Goal: Task Accomplishment & Management: Manage account settings

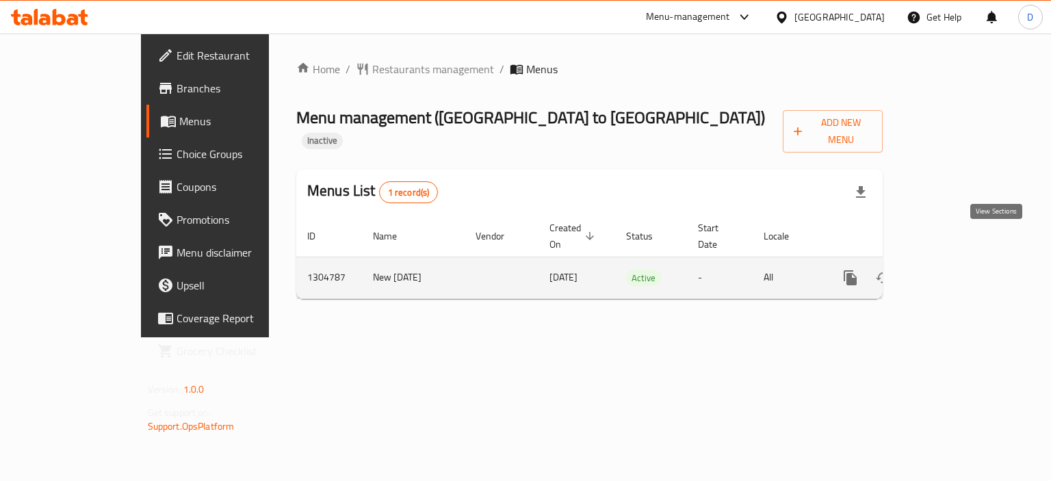
click at [955, 272] on icon "enhanced table" at bounding box center [949, 278] width 12 height 12
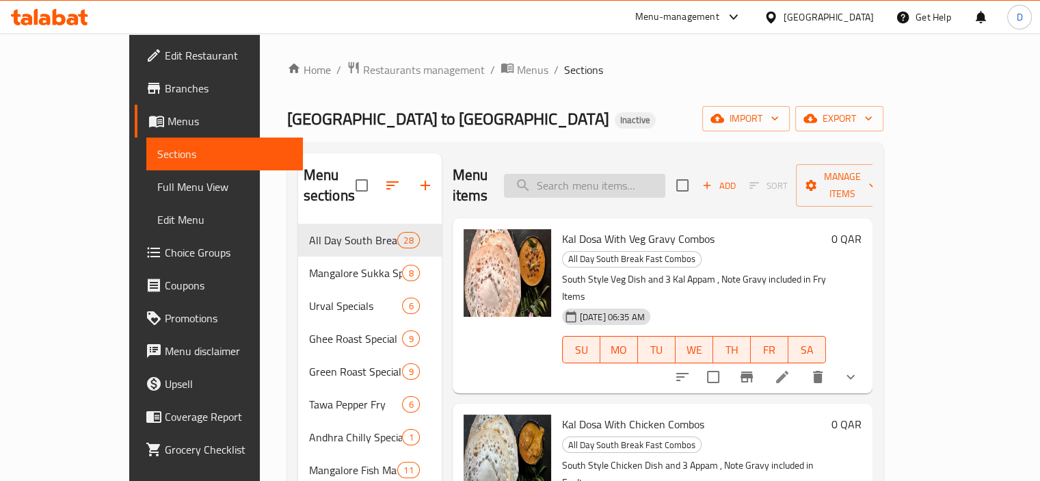
click at [610, 174] on input "search" at bounding box center [584, 186] width 161 height 24
paste input "GOBI CHILLY"
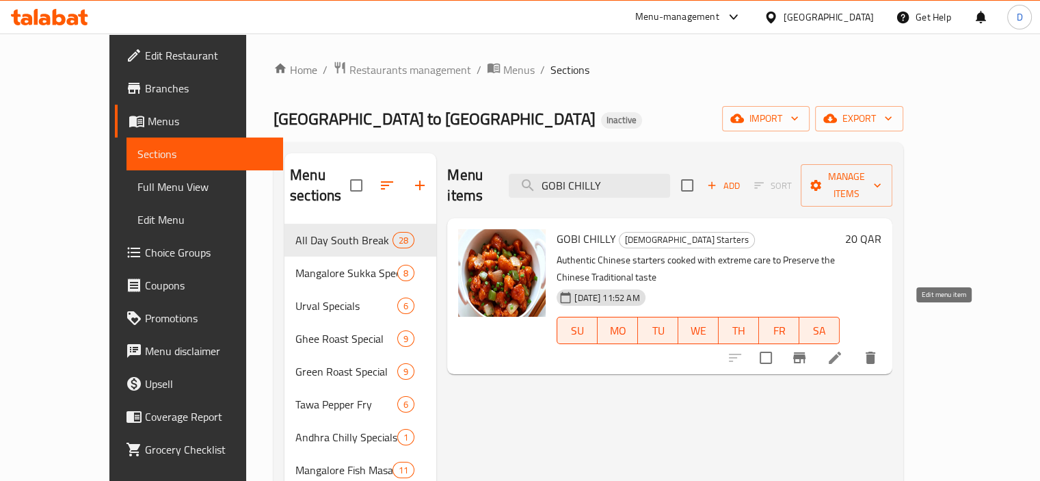
type input "GOBI CHILLY"
click at [843, 350] on icon at bounding box center [835, 358] width 16 height 16
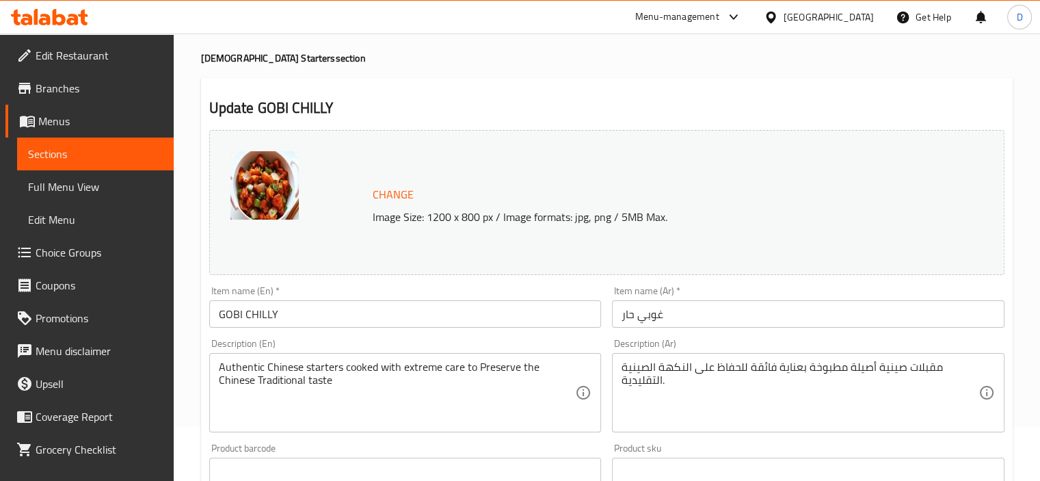
scroll to position [57, 0]
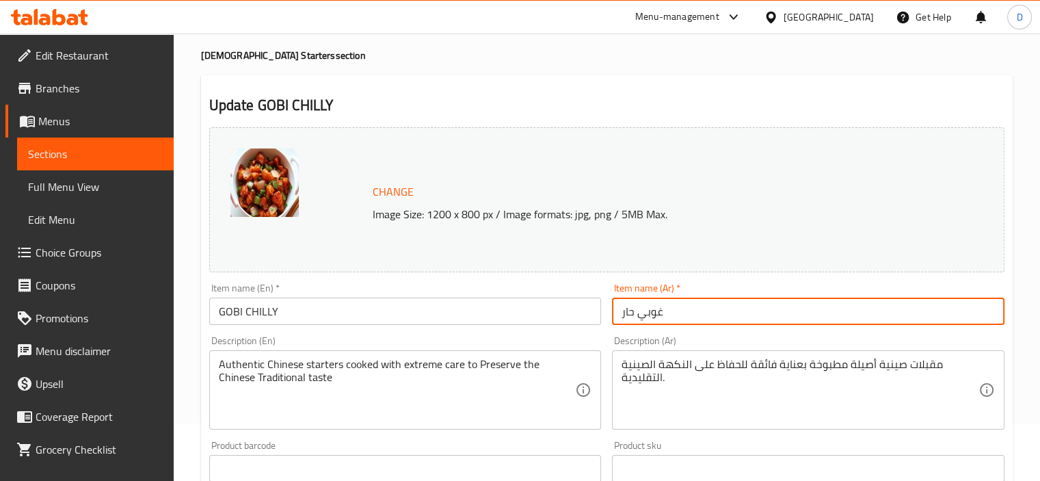
click at [662, 311] on input "غوبي حار" at bounding box center [808, 311] width 393 height 27
drag, startPoint x: 662, startPoint y: 311, endPoint x: 605, endPoint y: 314, distance: 56.8
click at [605, 314] on div "Change Image Size: 1200 x 800 px / Image formats: jpg, png / 5MB Max. Item name…" at bounding box center [607, 427] width 807 height 610
type input "[PERSON_NAME]"
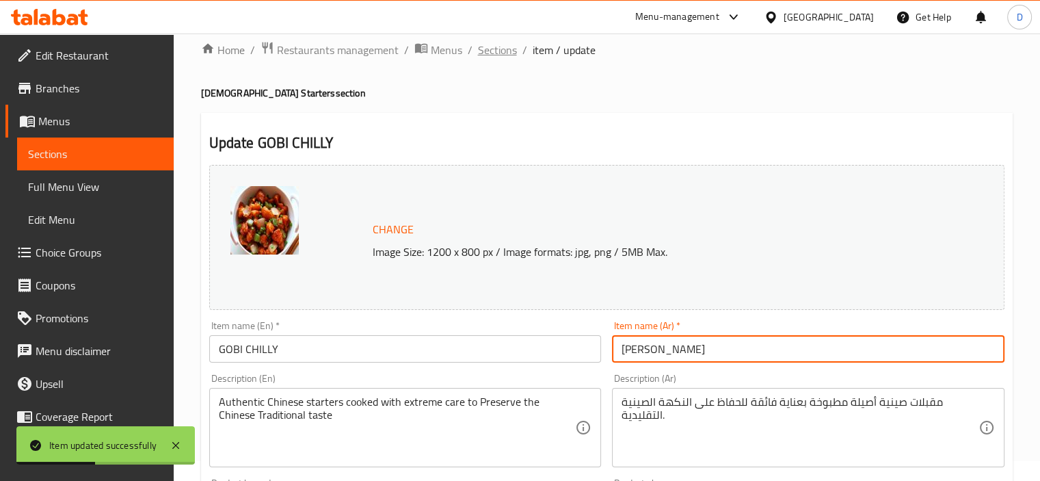
scroll to position [17, 0]
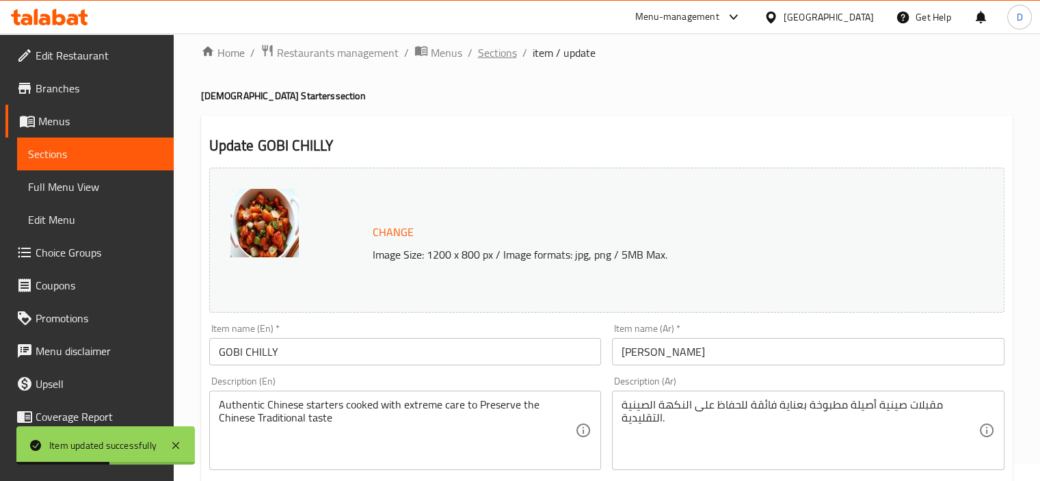
click at [493, 50] on span "Sections" at bounding box center [497, 52] width 39 height 16
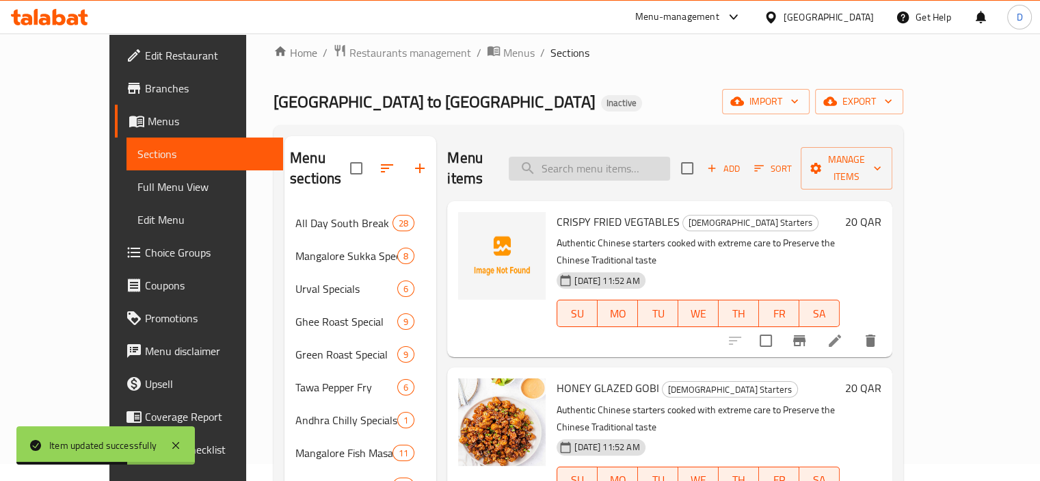
paste input "ANEER CHILLY"
click at [612, 163] on input "ANEER CHILLY" at bounding box center [589, 169] width 161 height 24
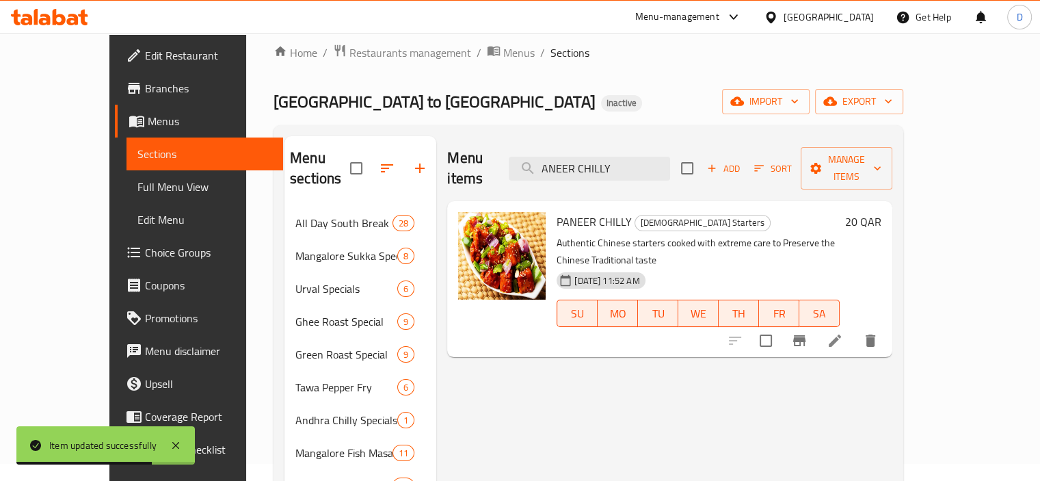
type input "ANEER CHILLY"
click at [854, 328] on li at bounding box center [835, 340] width 38 height 25
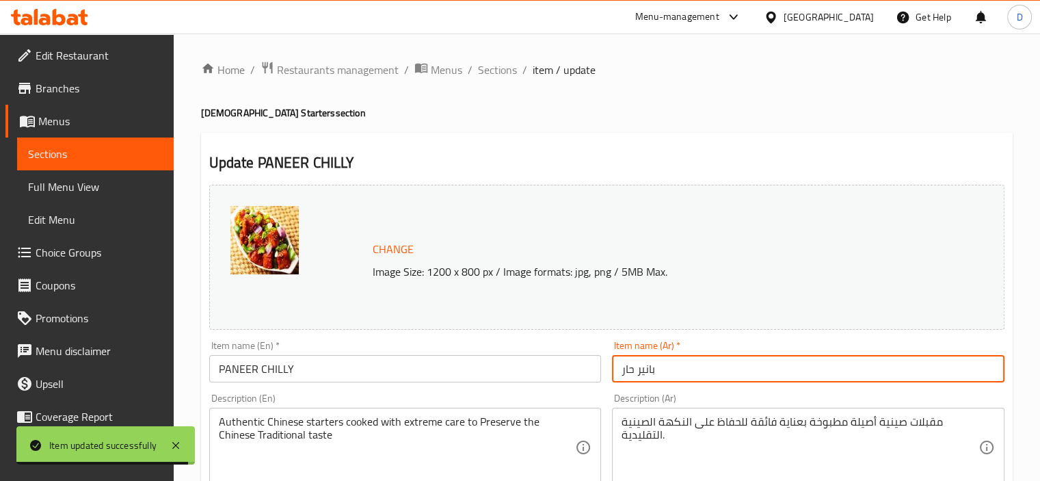
click at [632, 366] on input "بانير حار" at bounding box center [808, 368] width 393 height 27
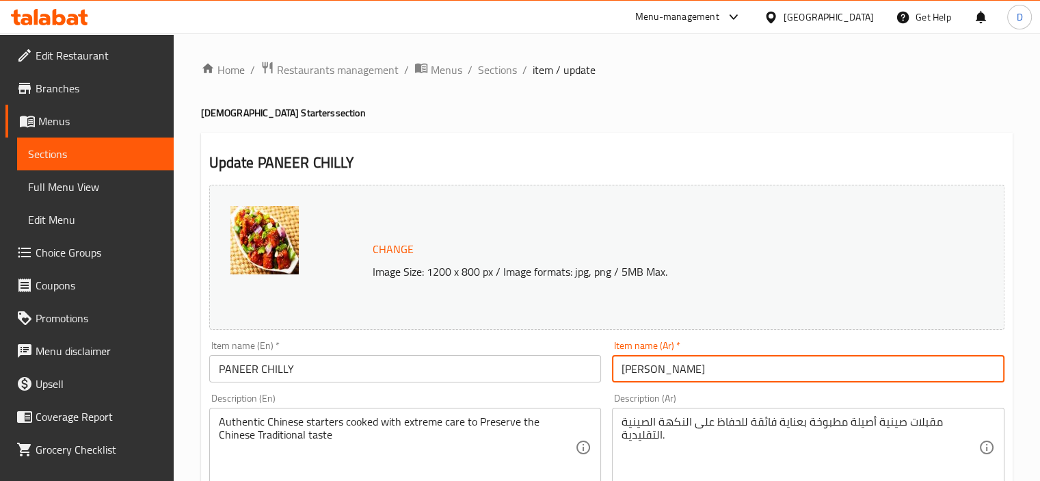
type input "[PERSON_NAME]"
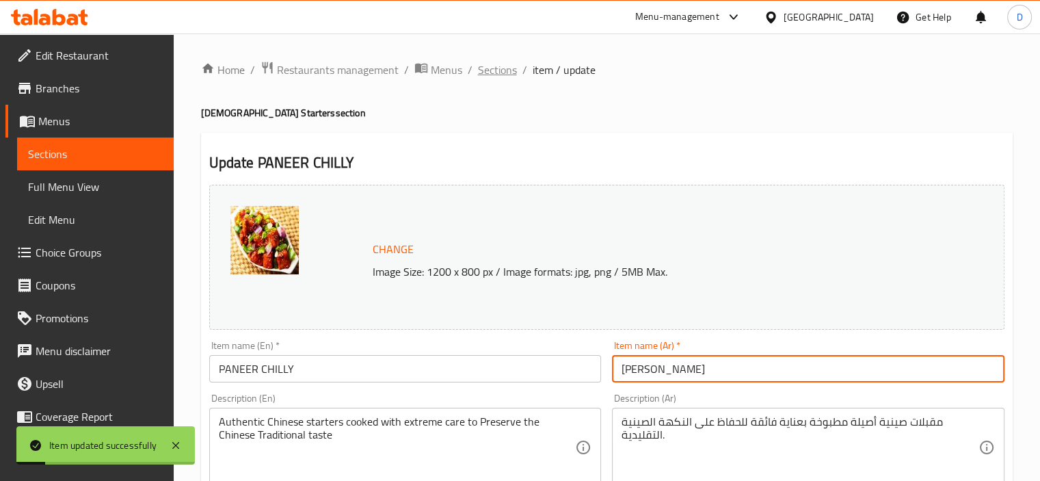
click at [503, 65] on span "Sections" at bounding box center [497, 70] width 39 height 16
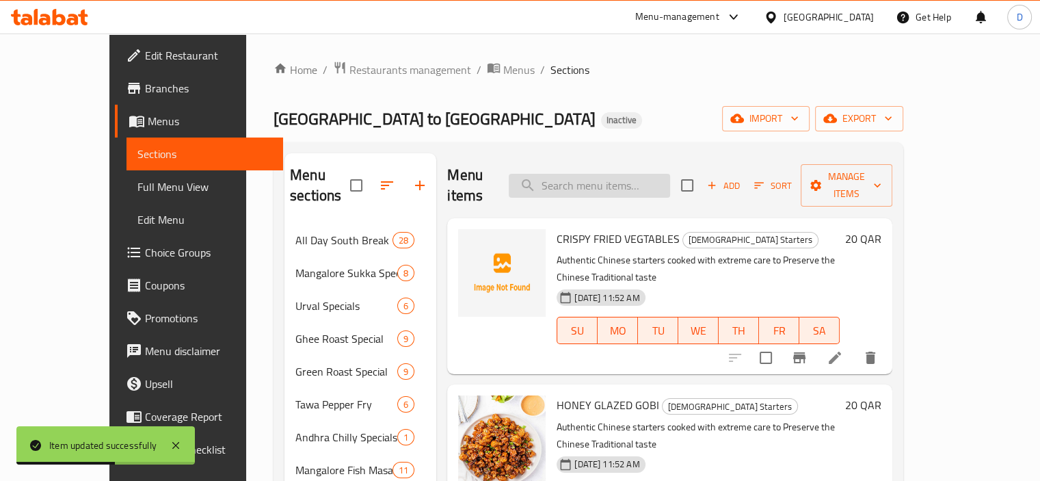
paste input "Appolo fish chilly"
click at [640, 175] on input "Appolo fish chilly" at bounding box center [589, 186] width 161 height 24
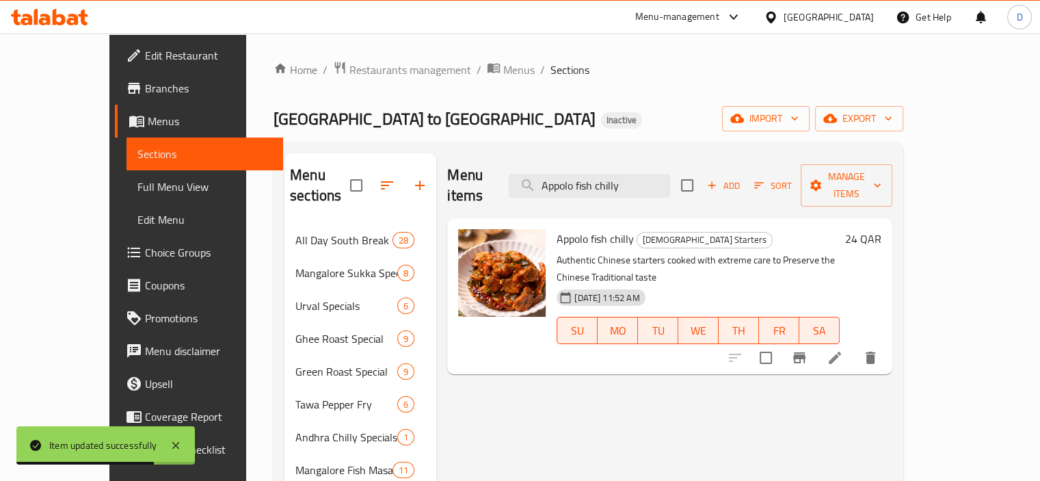
type input "Appolo fish chilly"
click at [854, 345] on li at bounding box center [835, 357] width 38 height 25
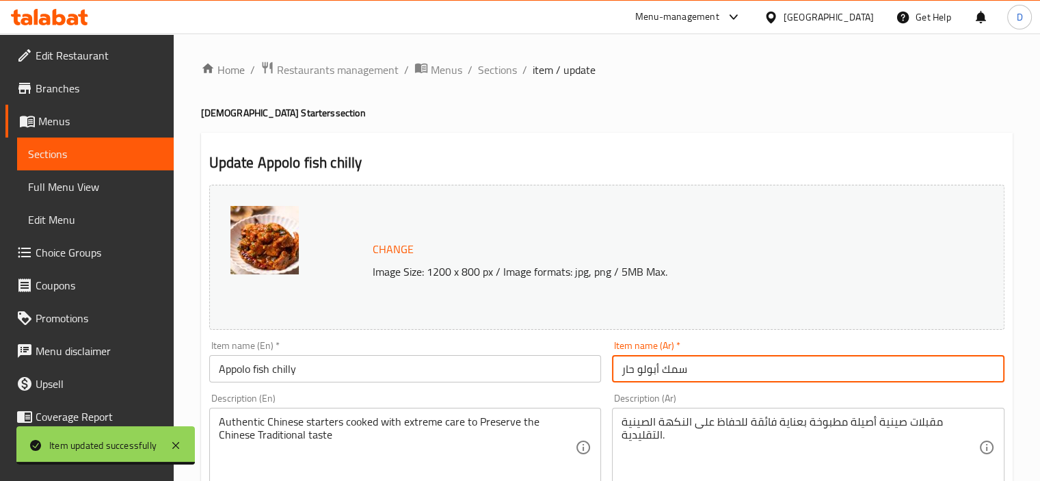
click at [633, 374] on input "سمك أبولو حار" at bounding box center [808, 368] width 393 height 27
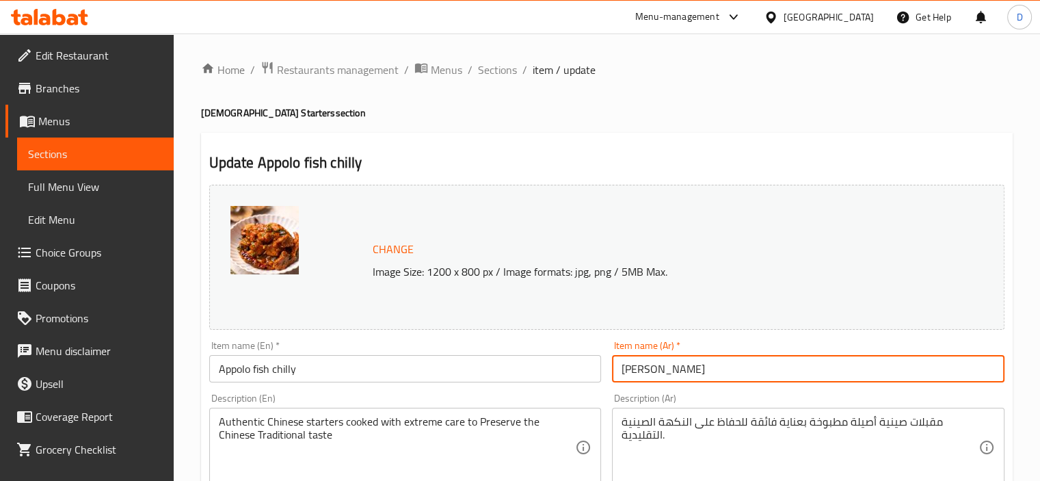
type input "[PERSON_NAME]"
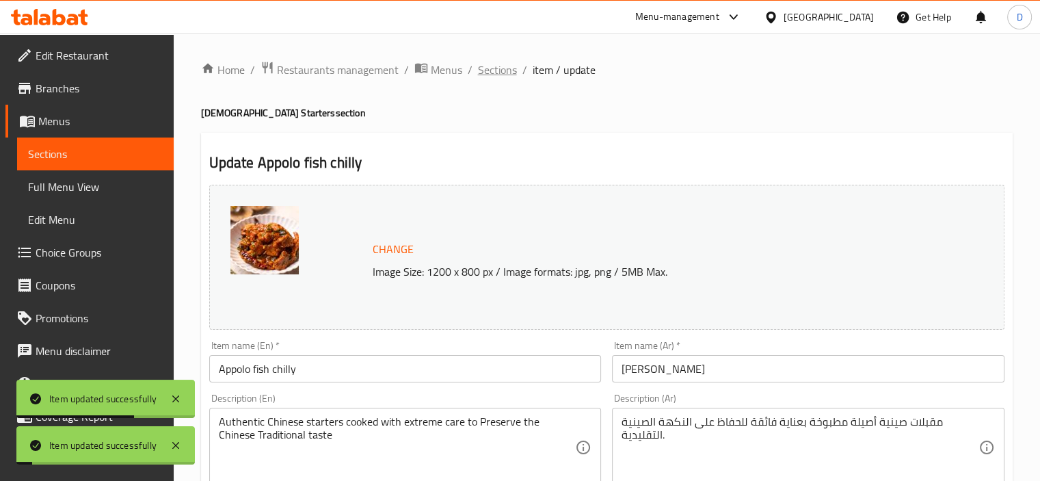
click at [503, 68] on span "Sections" at bounding box center [497, 70] width 39 height 16
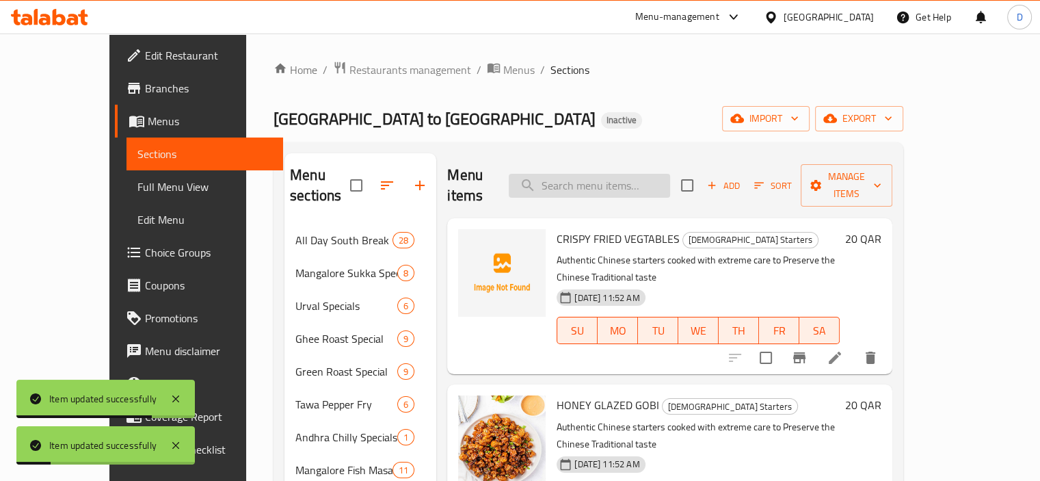
click at [610, 179] on input "search" at bounding box center [589, 186] width 161 height 24
paste input "Teriyaki chicken"
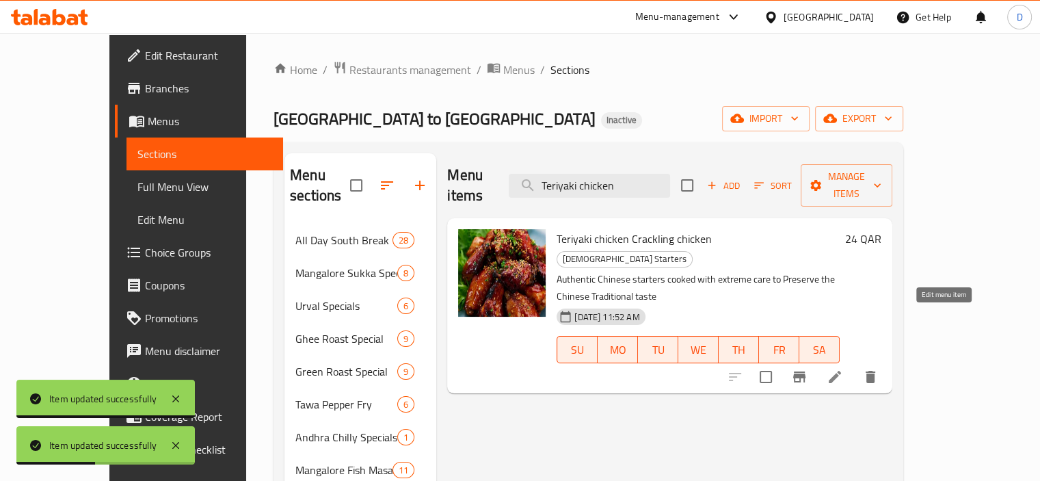
type input "Teriyaki chicken"
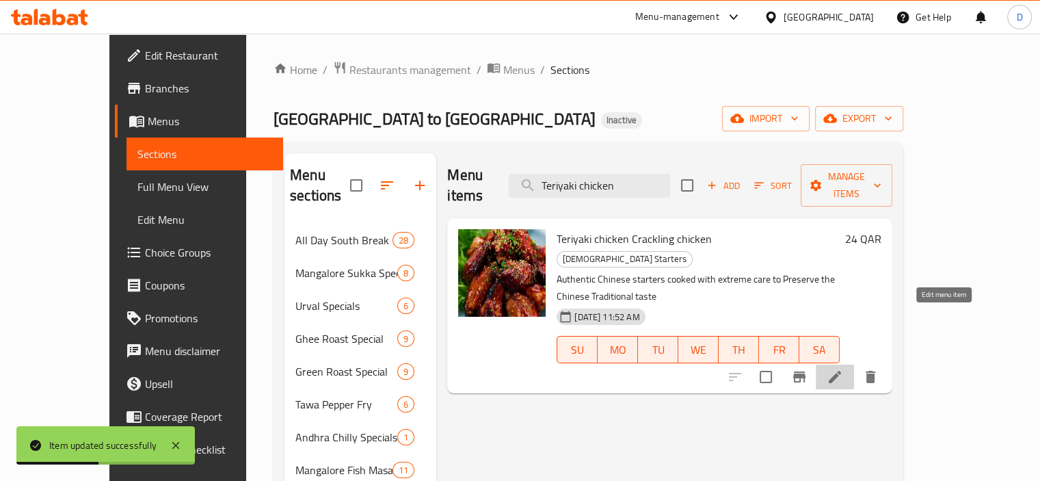
click at [843, 369] on icon at bounding box center [835, 377] width 16 height 16
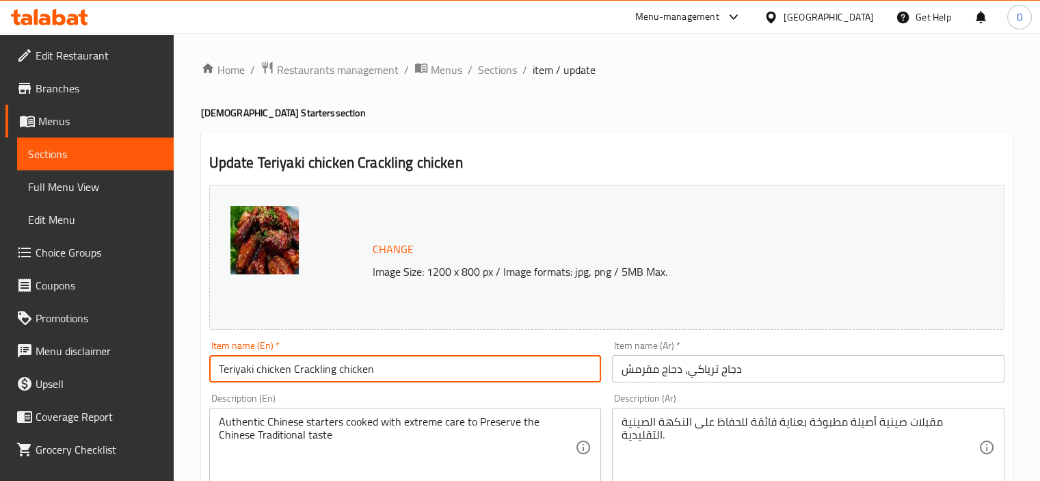
drag, startPoint x: 290, startPoint y: 368, endPoint x: 374, endPoint y: 369, distance: 83.5
click at [374, 369] on input "Teriyaki chicken Crackling chicken" at bounding box center [405, 368] width 393 height 27
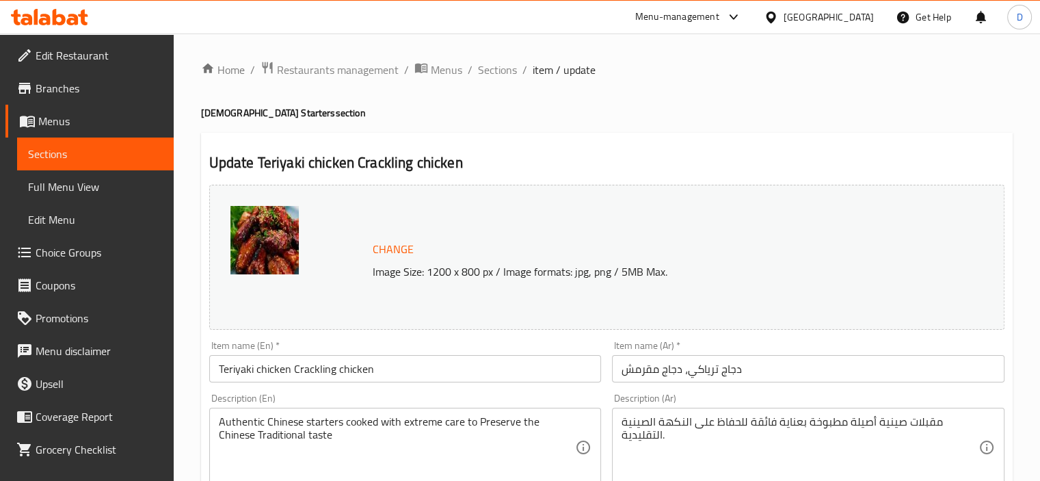
click at [358, 426] on textarea "Authentic Chinese starters cooked with extreme care to Preserve the Chinese Tra…" at bounding box center [397, 447] width 357 height 65
click at [744, 371] on input "دجاج ترياكي، دجاج مقرمش" at bounding box center [808, 368] width 393 height 27
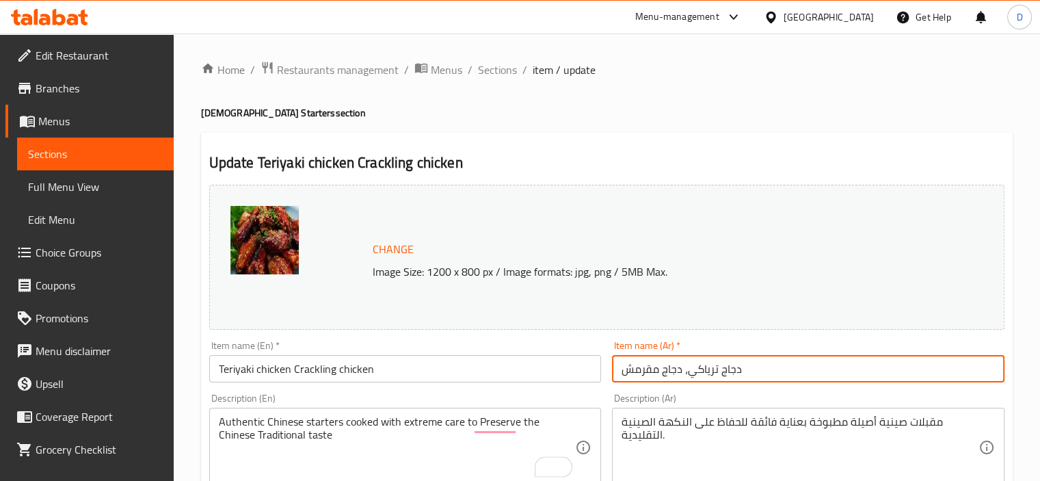
click at [744, 371] on input "دجاج ترياكي، دجاج مقرمش" at bounding box center [808, 368] width 393 height 27
click at [683, 369] on input "دجاج ترياكي، دجاج مقرمش" at bounding box center [808, 368] width 393 height 27
drag, startPoint x: 684, startPoint y: 371, endPoint x: 621, endPoint y: 377, distance: 63.2
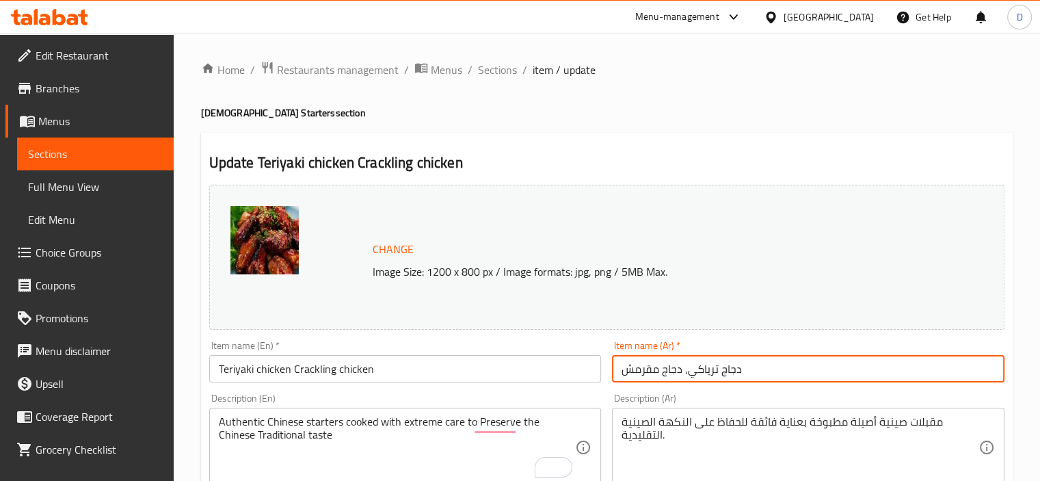
click at [621, 377] on input "دجاج ترياكي، دجاج مقرمش" at bounding box center [808, 368] width 393 height 27
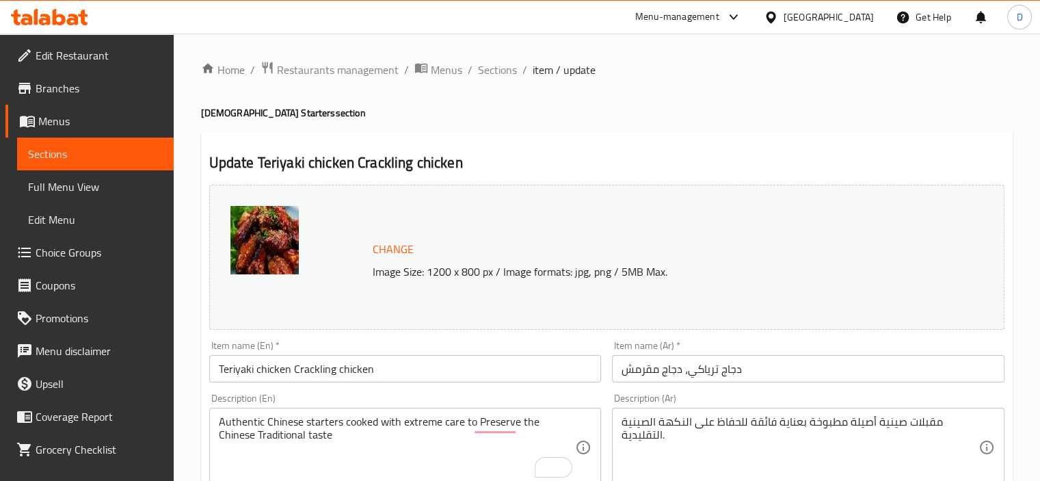
click at [647, 440] on textarea "مقبلات صينية أصيلة مطبوخة بعناية فائقة للحفاظ على النكهة الصينية التقليدية." at bounding box center [800, 447] width 357 height 65
click at [498, 322] on div "Change Image Size: 1200 x 800 px / Image formats: jpg, png / 5MB Max." at bounding box center [607, 257] width 796 height 145
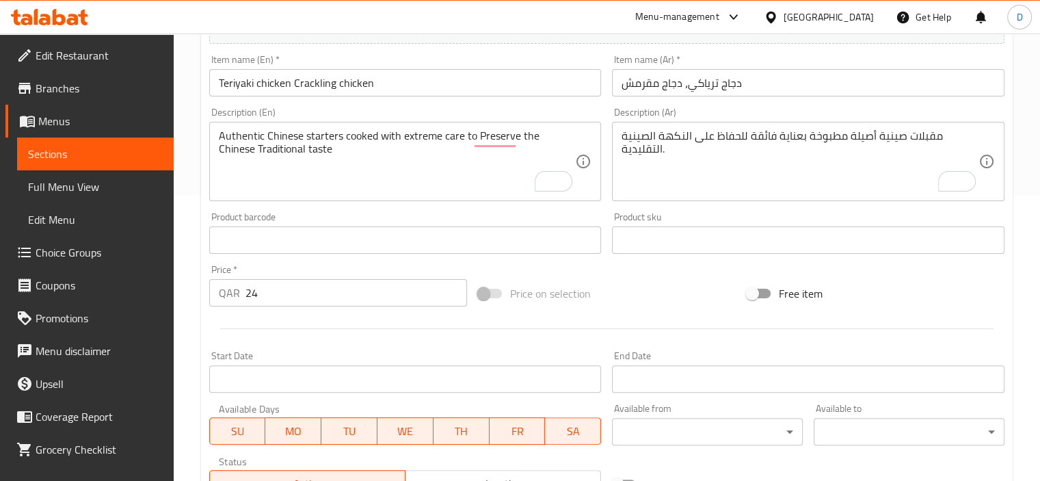
scroll to position [356, 0]
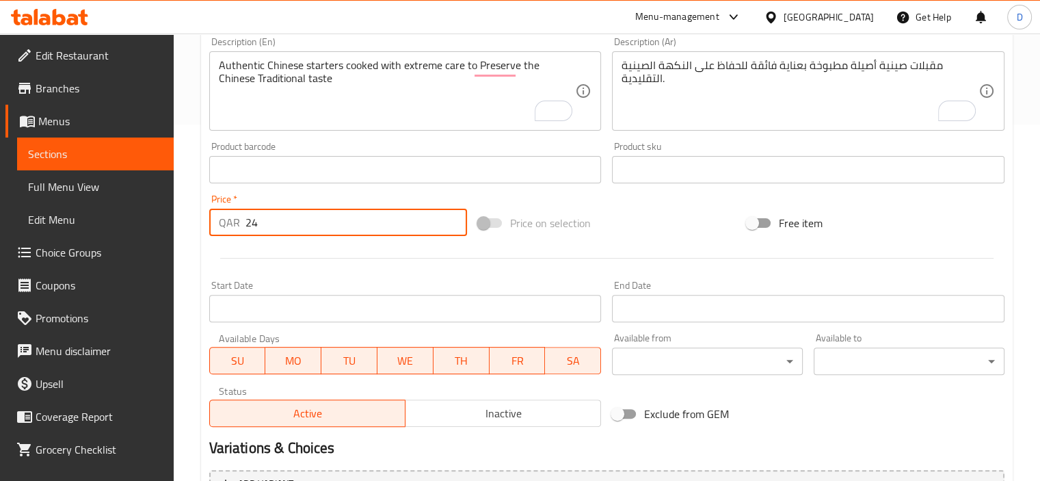
drag, startPoint x: 257, startPoint y: 229, endPoint x: 246, endPoint y: 228, distance: 10.4
click at [246, 228] on input "24" at bounding box center [357, 222] width 222 height 27
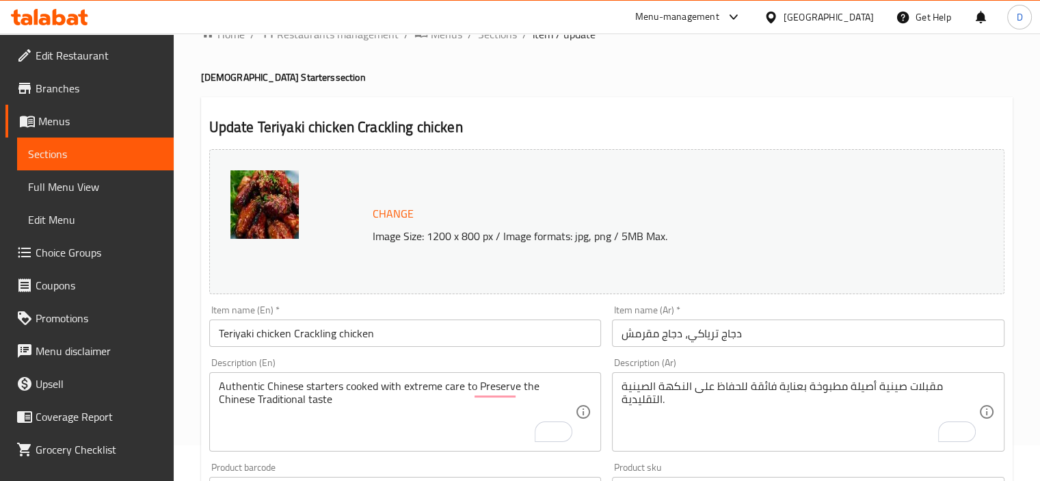
scroll to position [16, 0]
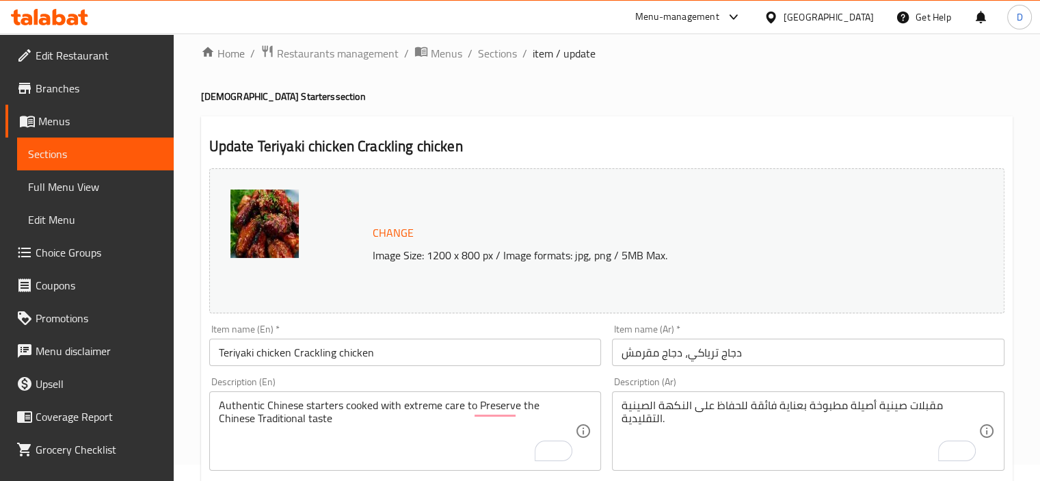
click at [69, 189] on span "Full Menu View" at bounding box center [95, 187] width 135 height 16
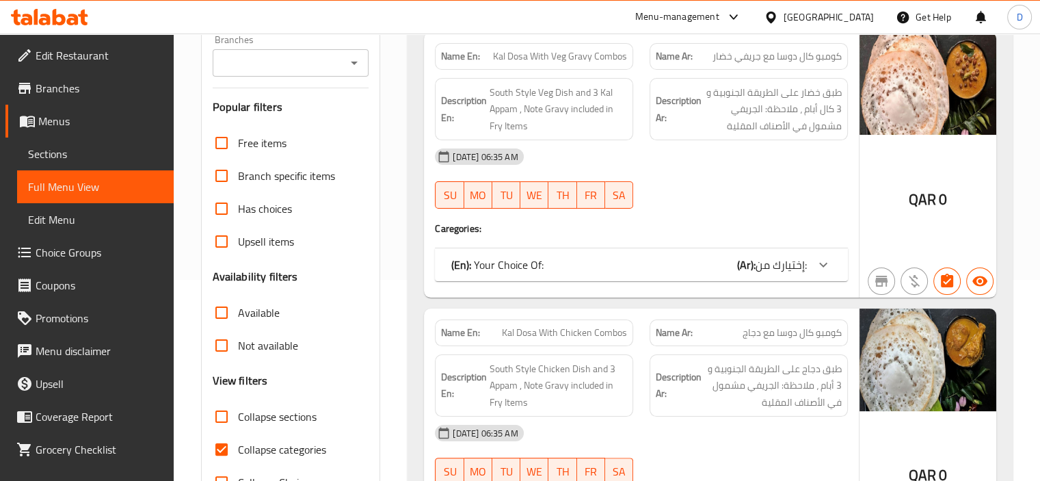
scroll to position [244, 0]
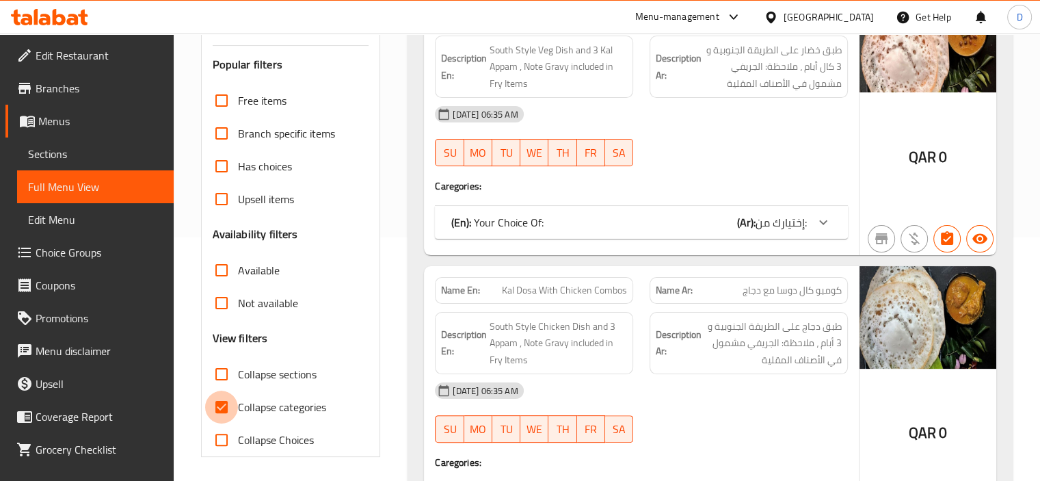
click at [224, 397] on input "Collapse categories" at bounding box center [221, 407] width 33 height 33
checkbox input "false"
click at [224, 377] on input "Collapse sections" at bounding box center [221, 374] width 33 height 33
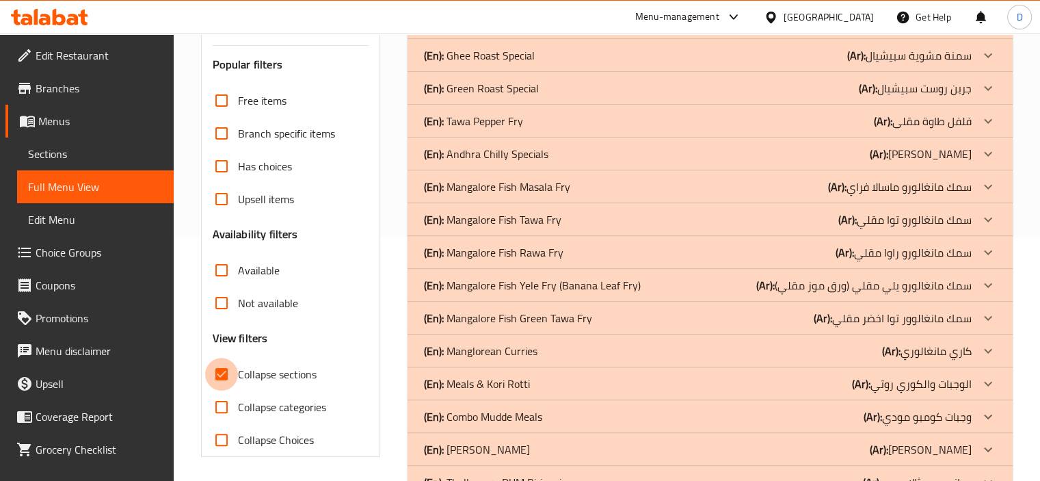
click at [219, 367] on input "Collapse sections" at bounding box center [221, 374] width 33 height 33
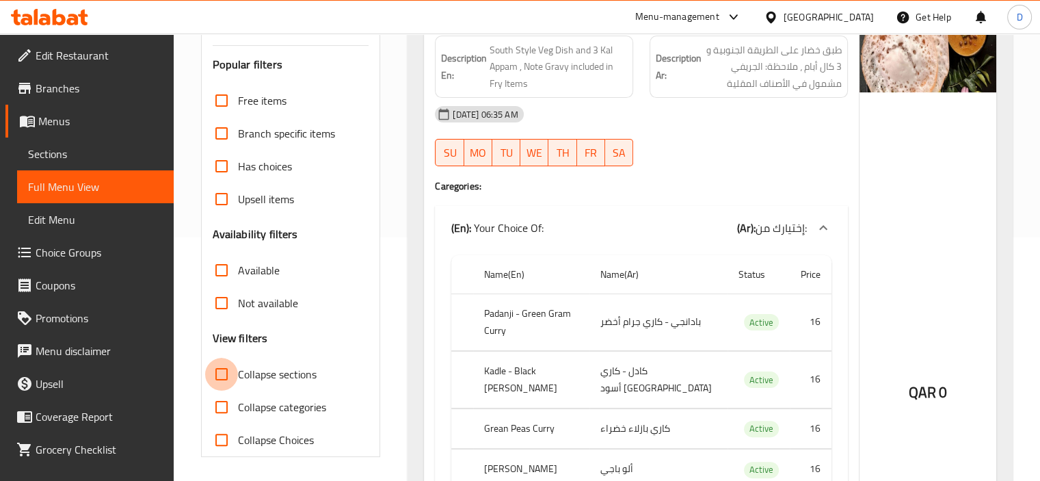
click at [219, 367] on input "Collapse sections" at bounding box center [221, 374] width 33 height 33
checkbox input "true"
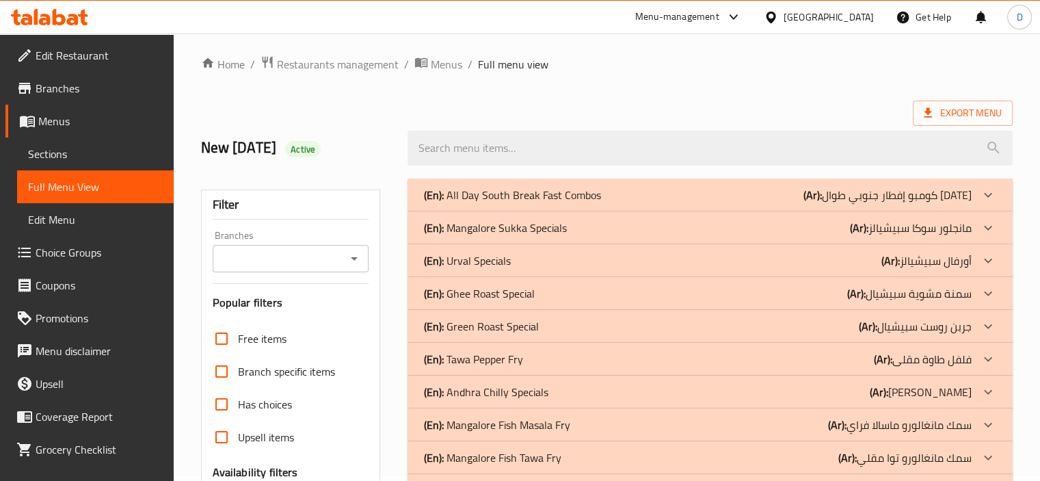
scroll to position [0, 0]
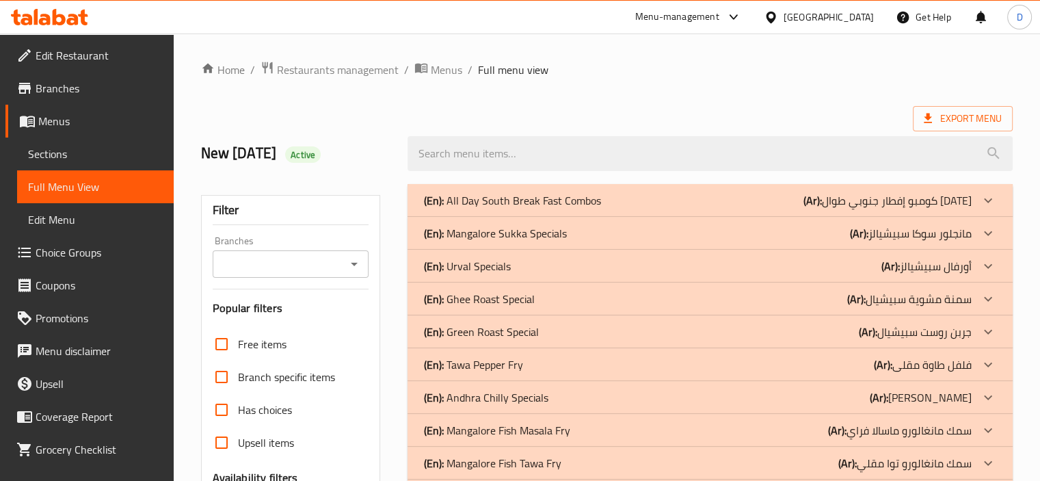
click at [643, 217] on div "(En): Ghee Roast Special (Ar): سمنة مشوية سبيشيال" at bounding box center [710, 200] width 605 height 33
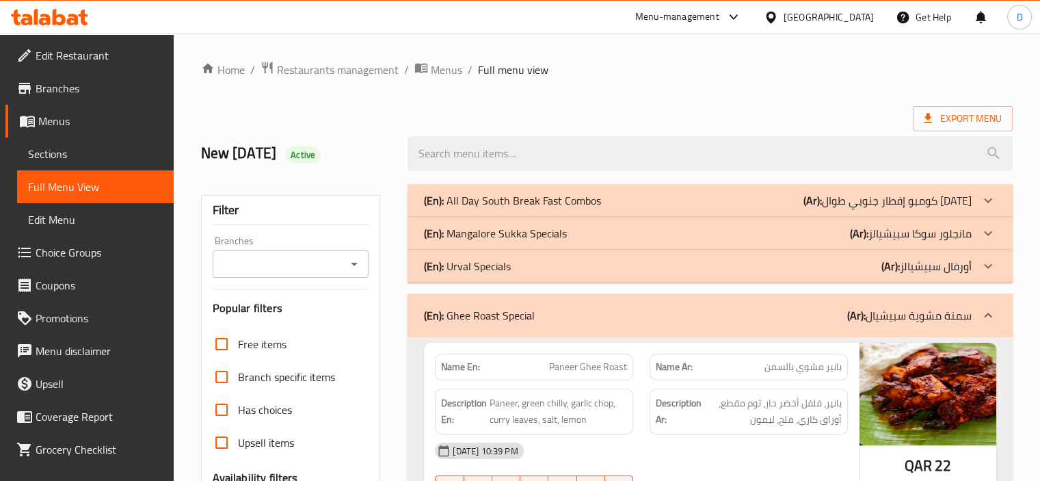
click at [652, 309] on div "(En): Ghee Roast Special (Ar): سمنة مشوية سبيشيال" at bounding box center [698, 315] width 548 height 16
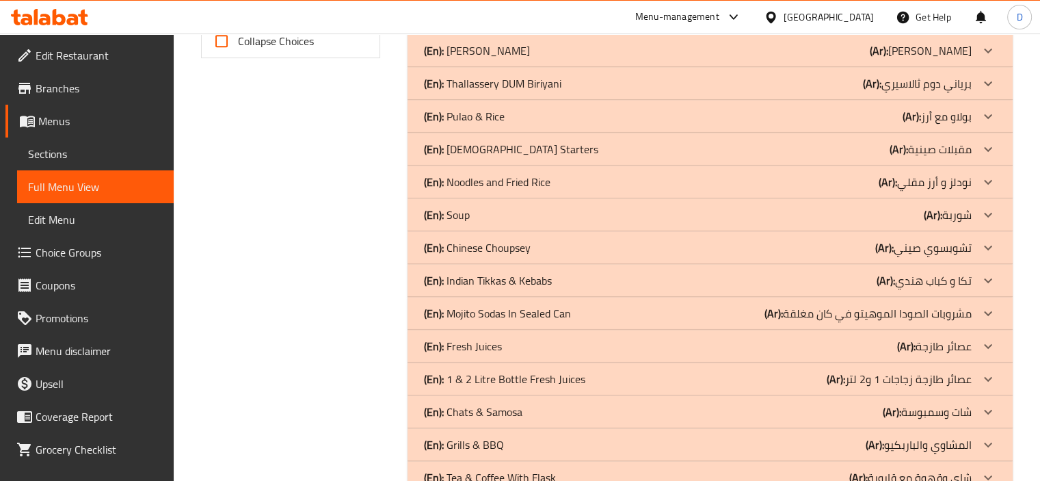
scroll to position [631, 0]
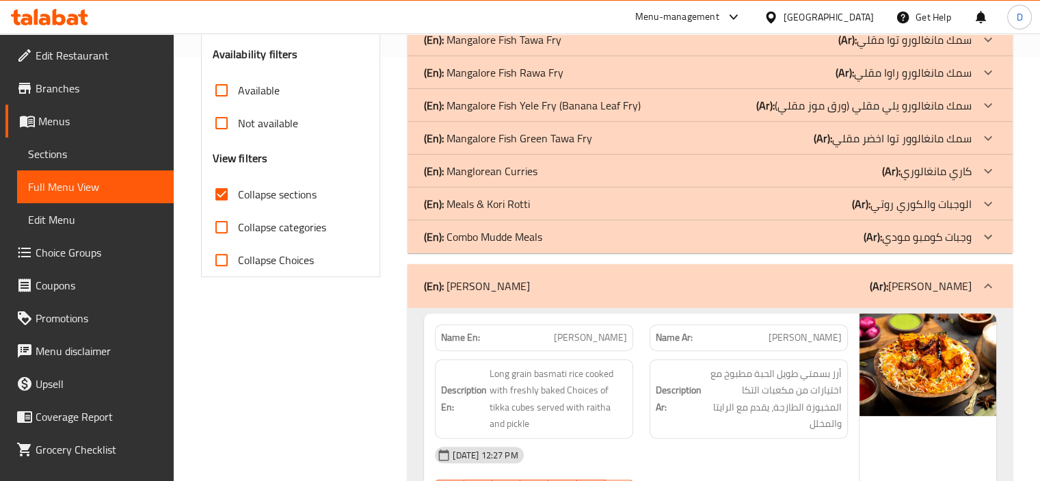
scroll to position [422, 0]
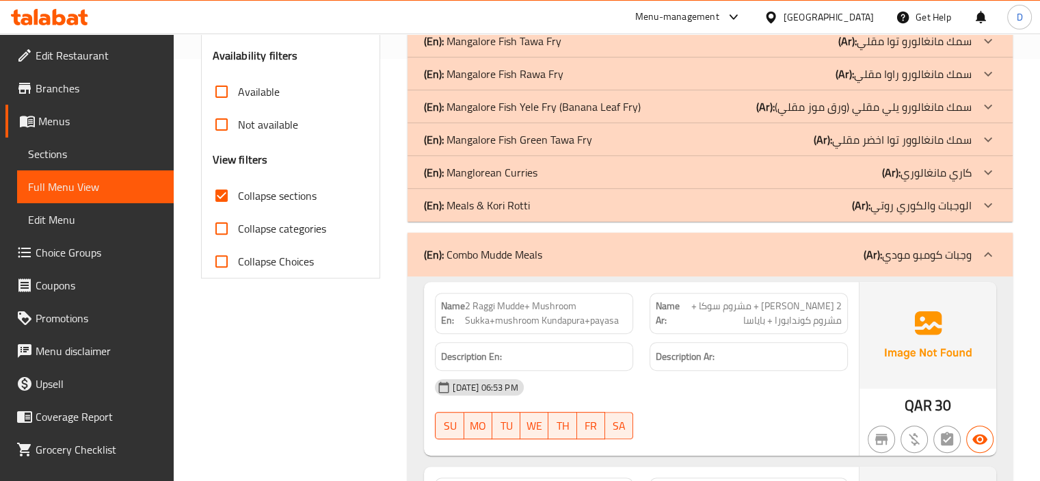
click at [738, 235] on div "(En): Combo Mudde Meals (Ar): وجبات كومبو مودي" at bounding box center [710, 255] width 605 height 44
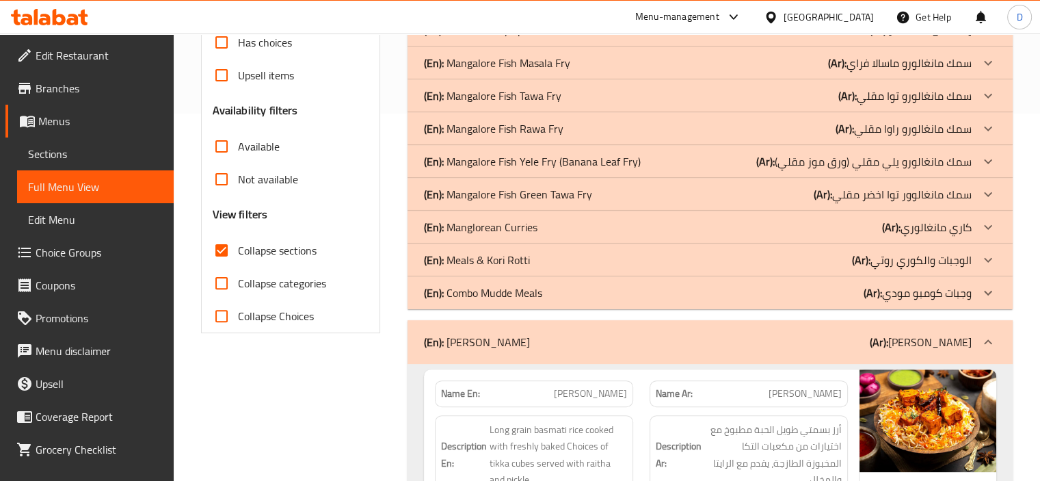
scroll to position [367, 0]
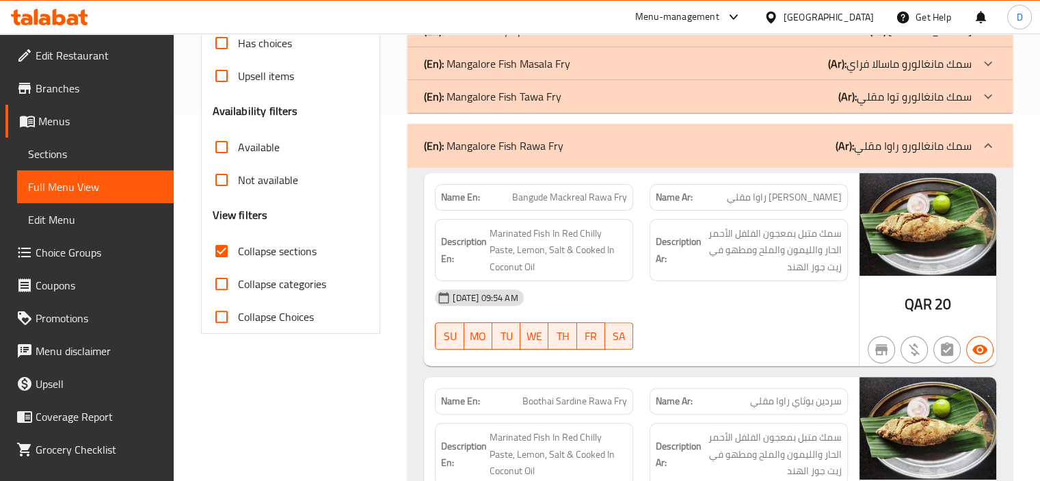
click at [726, 145] on div "(En): Mangalore Fish Rawa Fry (Ar): سمك مانغالورو راوا مقلي" at bounding box center [698, 145] width 548 height 16
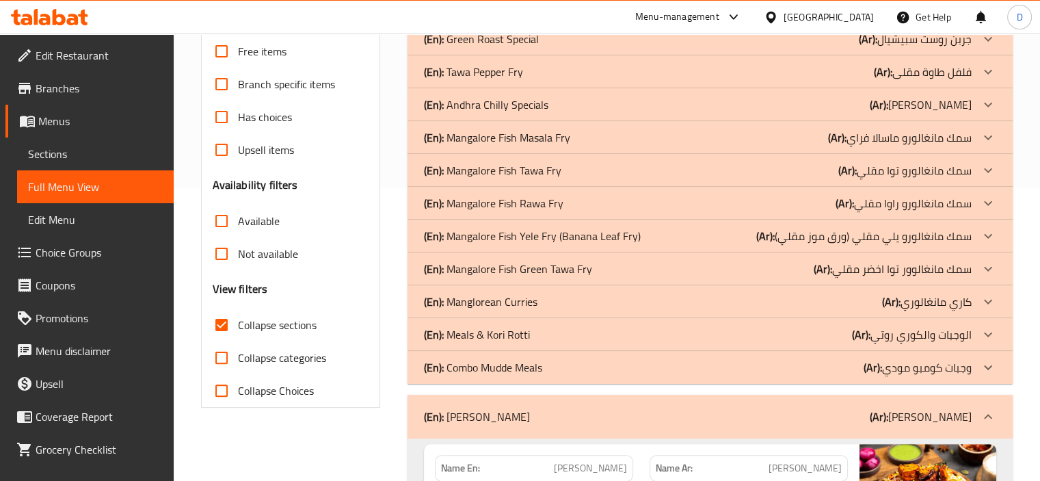
scroll to position [280, 0]
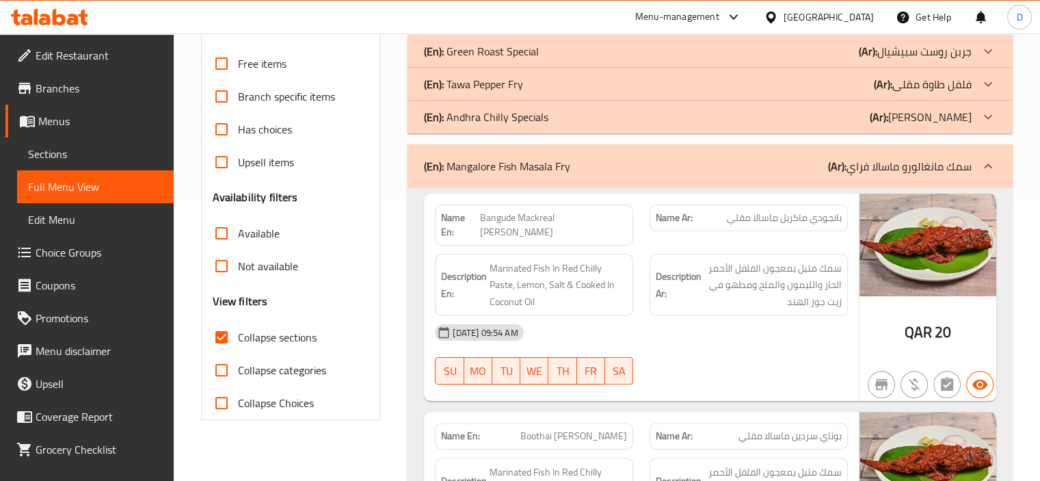
click at [696, 150] on div "(En): Mangalore Fish [PERSON_NAME] (Ar): سمك مانغالورو ماسالا فراي" at bounding box center [710, 166] width 605 height 44
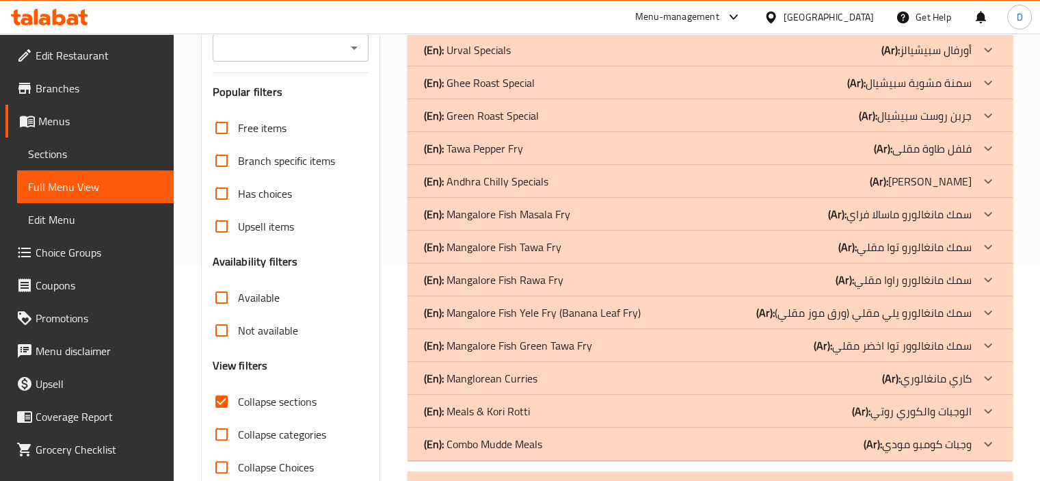
scroll to position [210, 0]
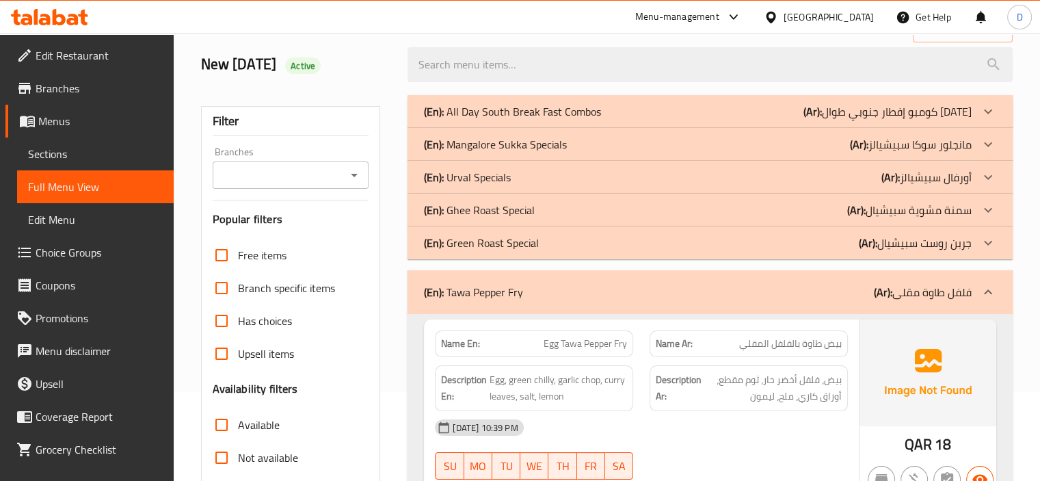
scroll to position [82, 0]
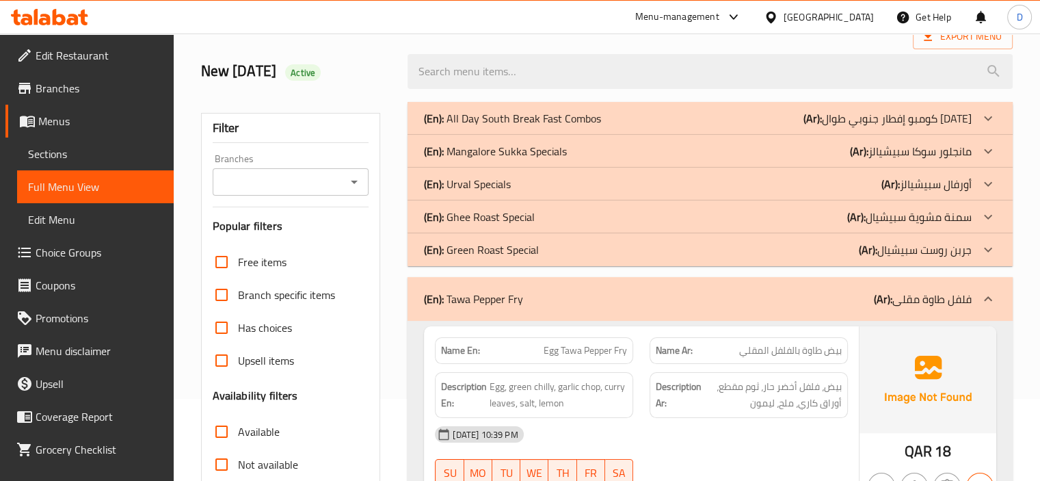
click at [600, 314] on div "(En): Tawa Pepper Fry (Ar): فلفل طاوة مقلى" at bounding box center [710, 299] width 605 height 44
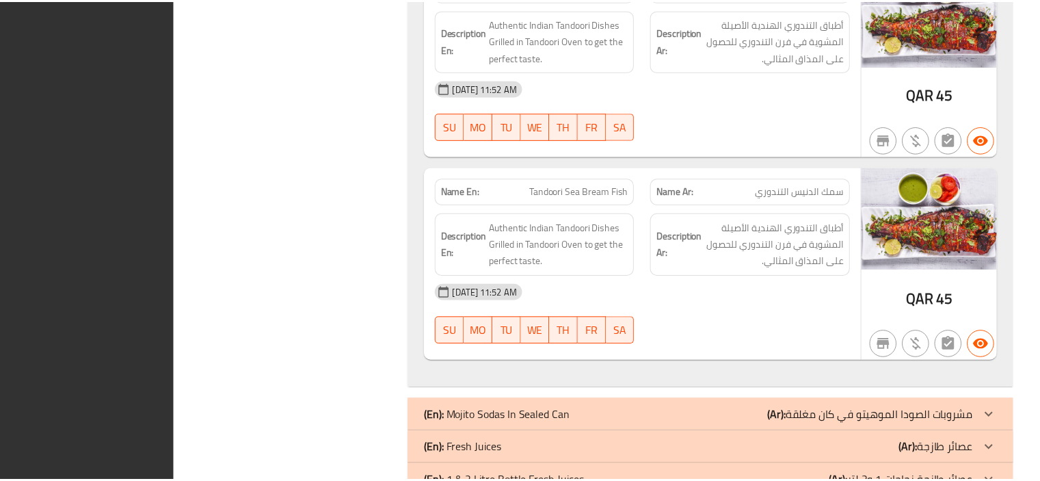
scroll to position [25035, 0]
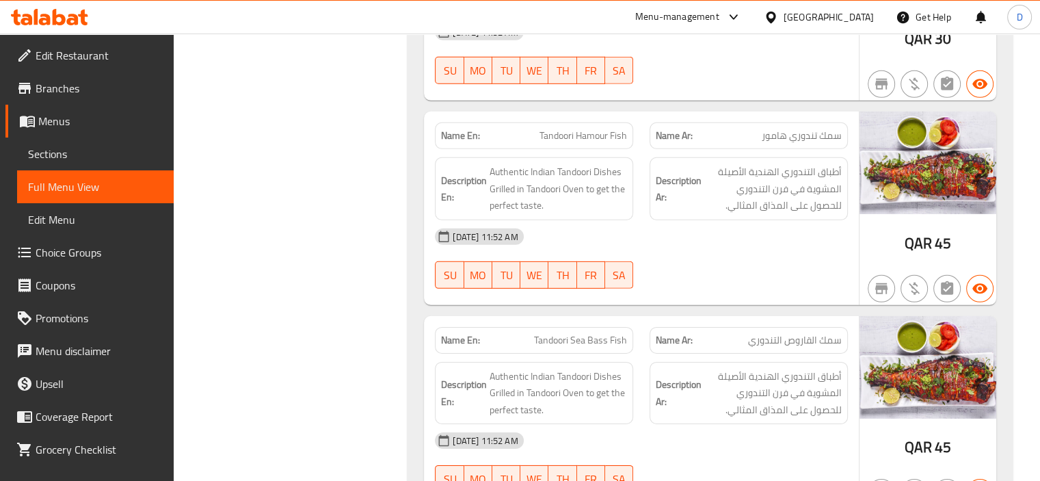
click at [854, 16] on div "[GEOGRAPHIC_DATA]" at bounding box center [829, 17] width 90 height 15
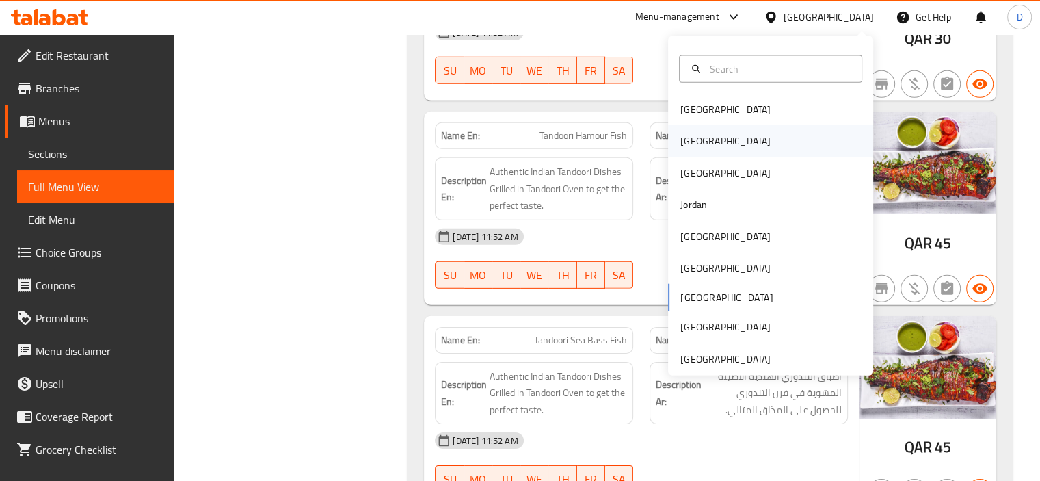
click at [681, 143] on div "[GEOGRAPHIC_DATA]" at bounding box center [726, 140] width 90 height 15
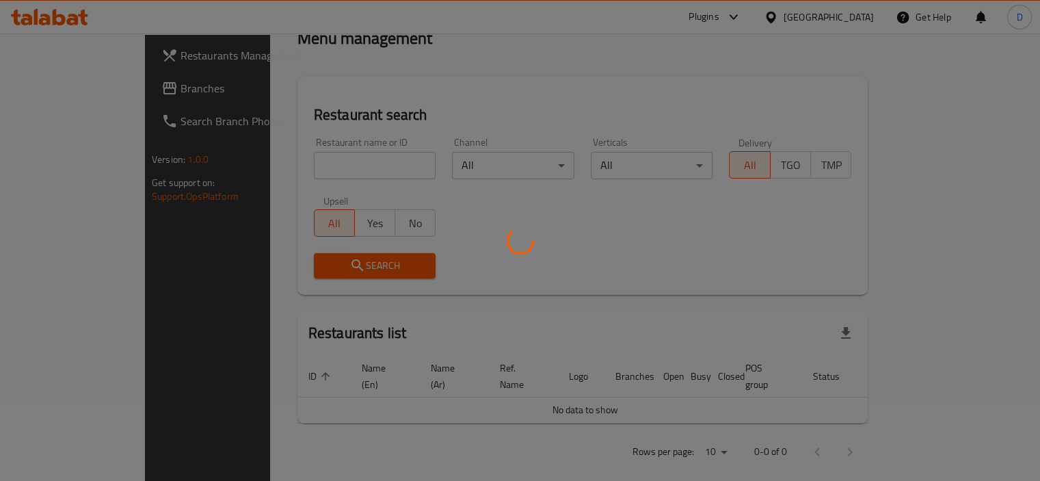
scroll to position [534, 0]
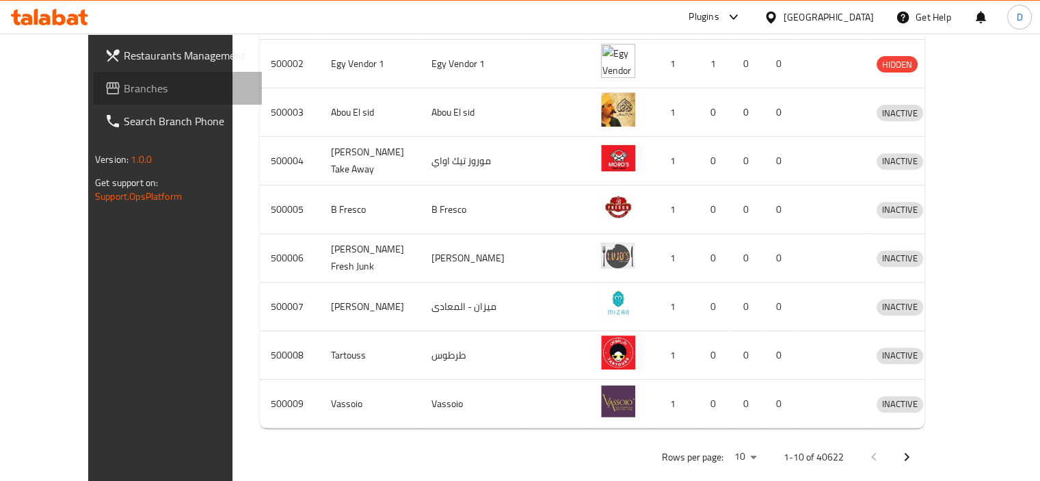
click at [124, 84] on span "Branches" at bounding box center [187, 88] width 127 height 16
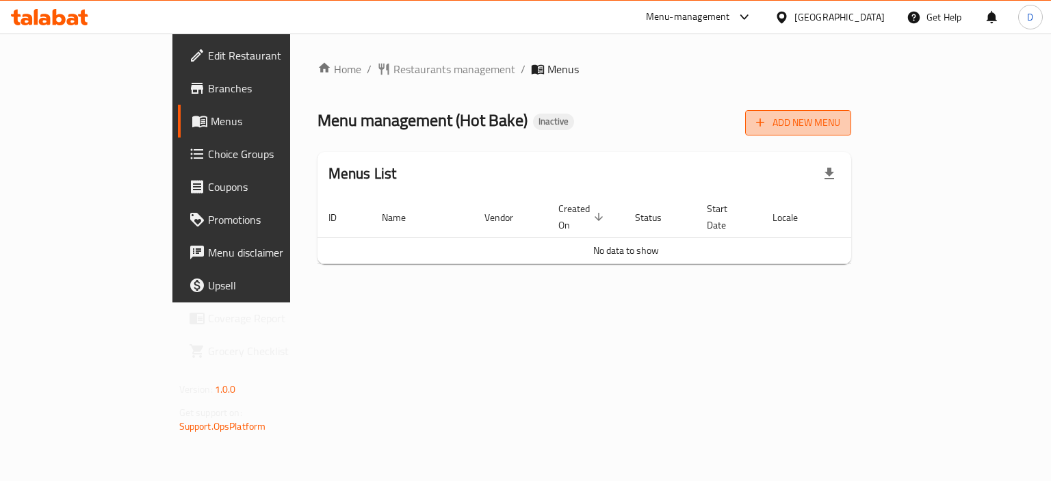
click at [840, 123] on span "Add New Menu" at bounding box center [798, 122] width 84 height 17
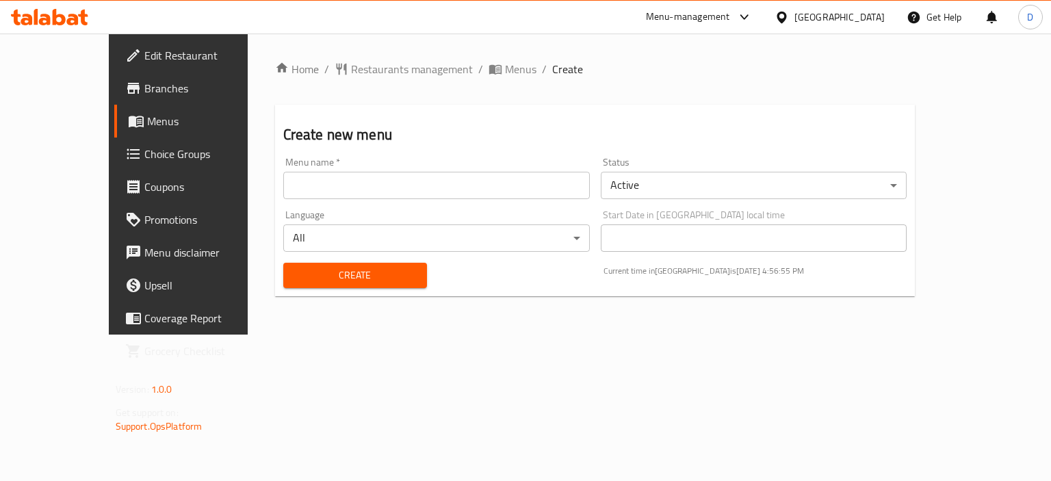
click at [355, 176] on input "text" at bounding box center [436, 185] width 306 height 27
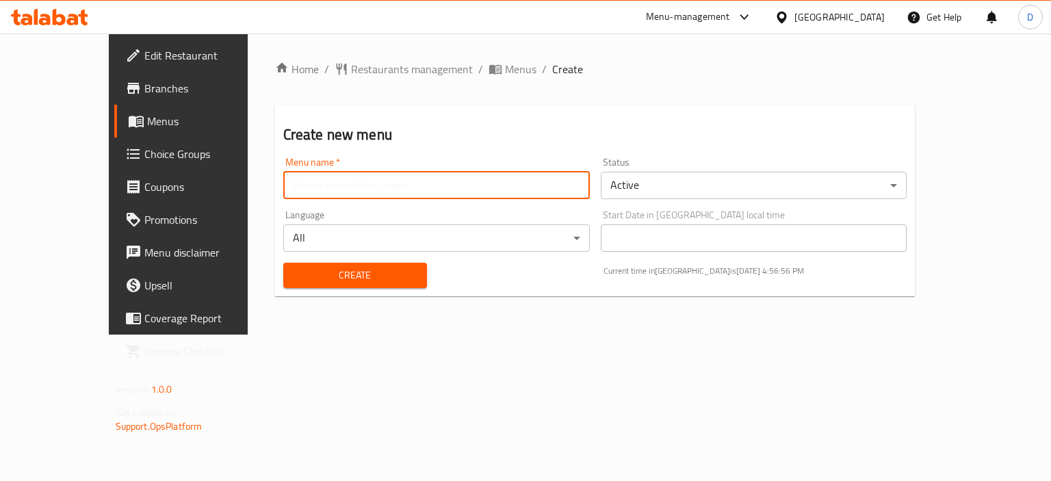
type input "MENU"
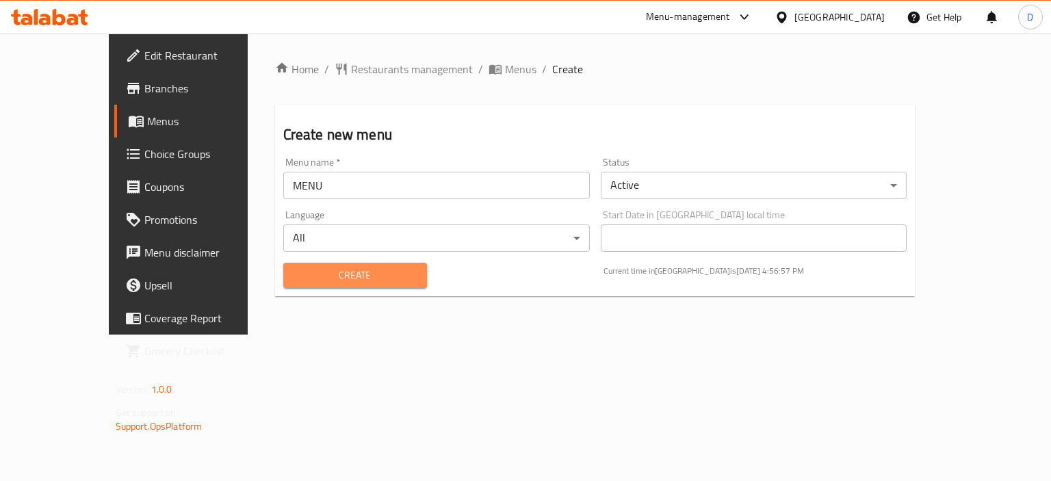
click at [296, 281] on span "Create" at bounding box center [355, 275] width 122 height 17
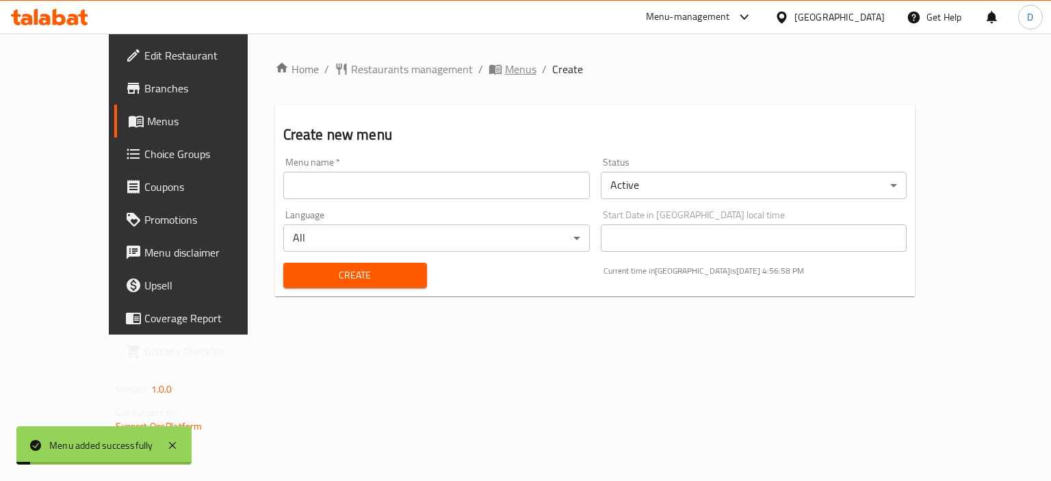
click at [505, 72] on span "Menus" at bounding box center [520, 69] width 31 height 16
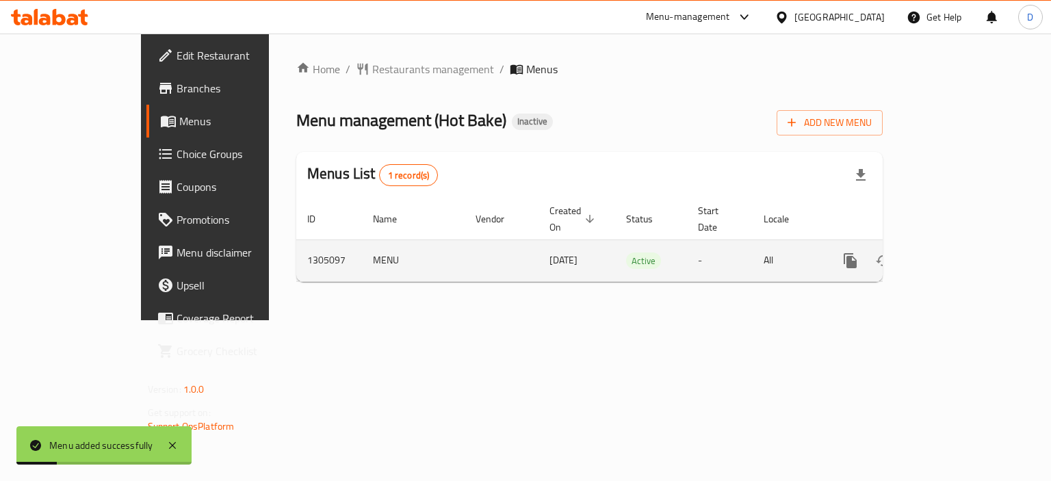
click at [965, 258] on div "enhanced table" at bounding box center [899, 260] width 131 height 33
click at [955, 254] on icon "enhanced table" at bounding box center [949, 260] width 12 height 12
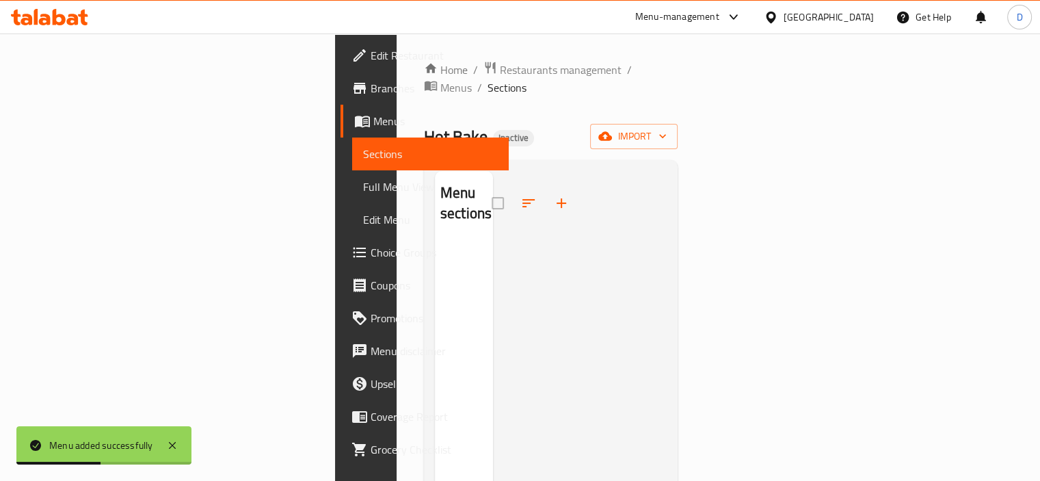
drag, startPoint x: 956, startPoint y: 129, endPoint x: 914, endPoint y: 143, distance: 43.9
click at [679, 143] on div "Home / Restaurants management / Menus / Sections Hot Bake Inactive import Menu …" at bounding box center [551, 362] width 254 height 602
click at [667, 128] on span "import" at bounding box center [634, 136] width 66 height 17
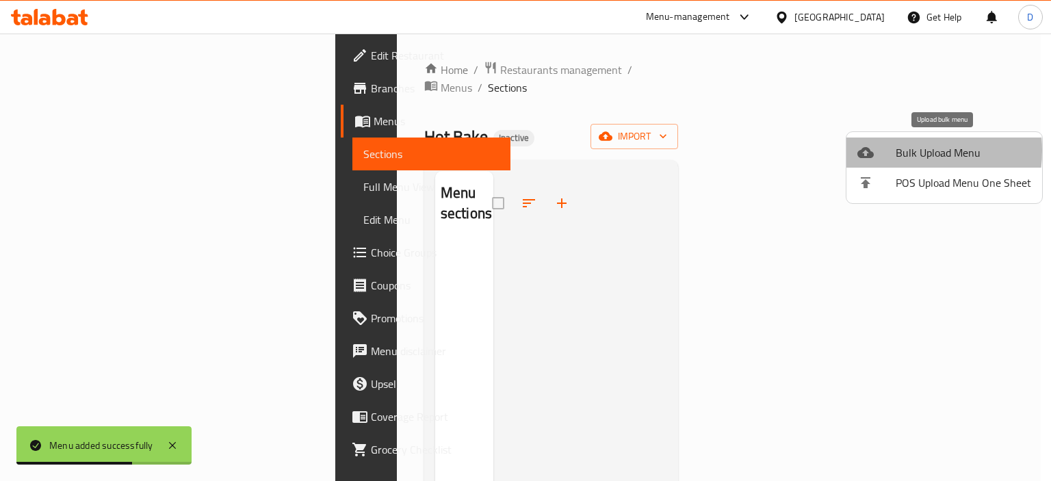
click at [892, 150] on div at bounding box center [876, 152] width 38 height 16
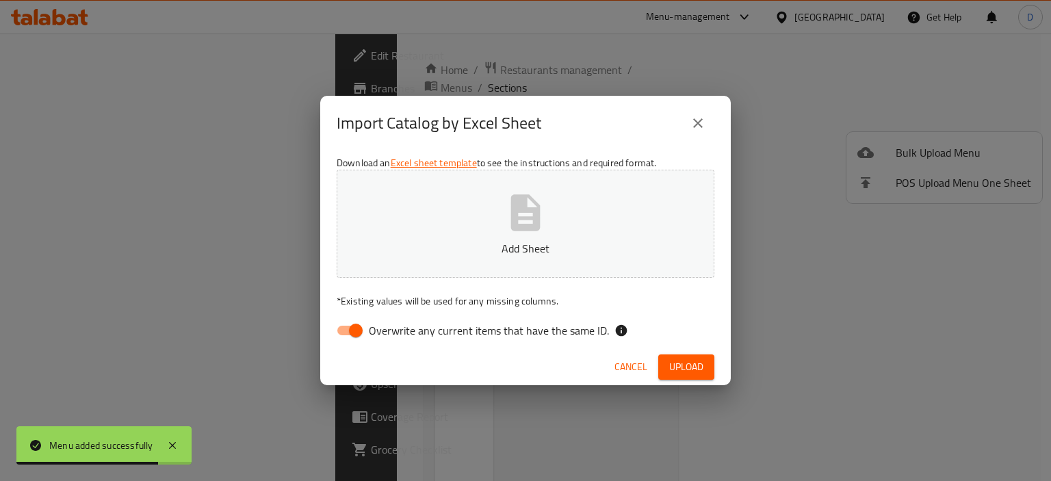
click at [435, 322] on span "Overwrite any current items that have the same ID." at bounding box center [489, 330] width 240 height 16
click at [395, 321] on input "Overwrite any current items that have the same ID." at bounding box center [356, 330] width 78 height 26
checkbox input "false"
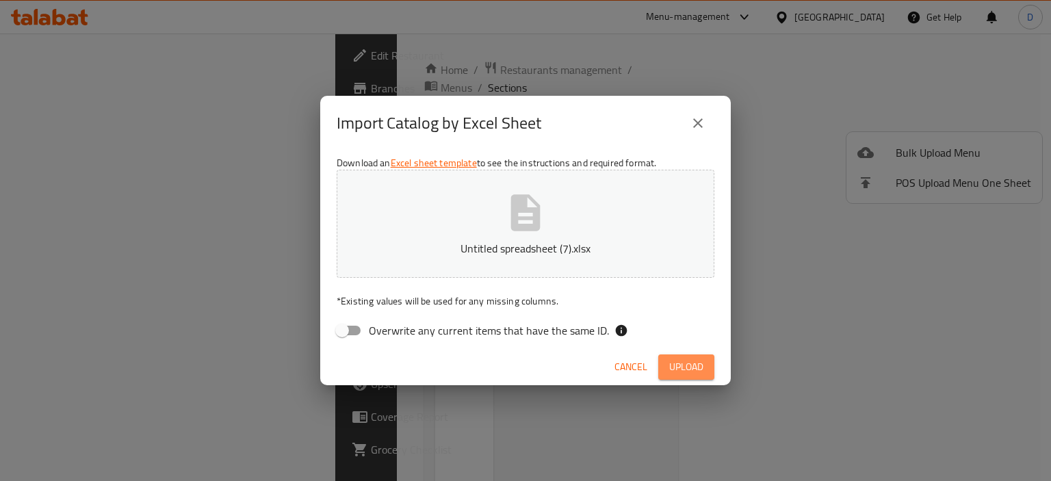
click at [670, 367] on span "Upload" at bounding box center [686, 366] width 34 height 17
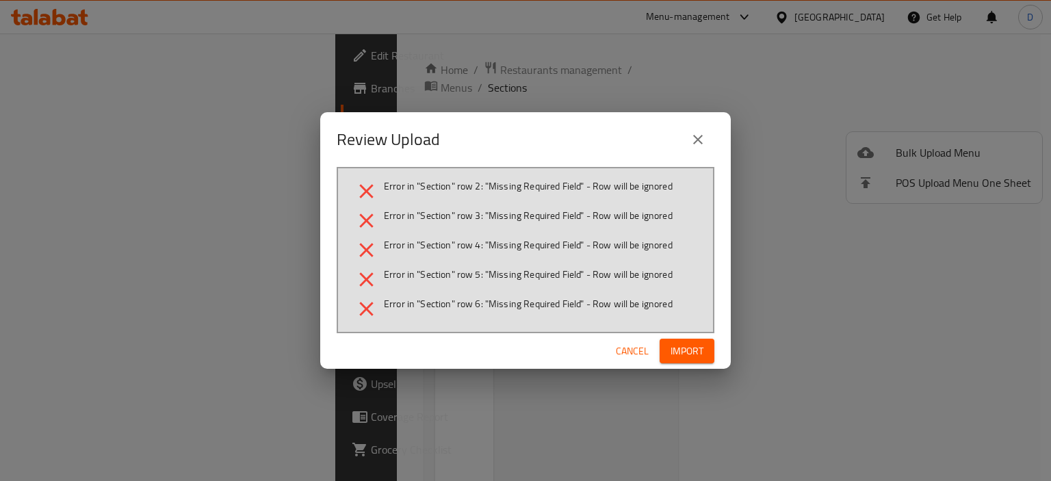
click at [619, 350] on span "Cancel" at bounding box center [632, 351] width 33 height 17
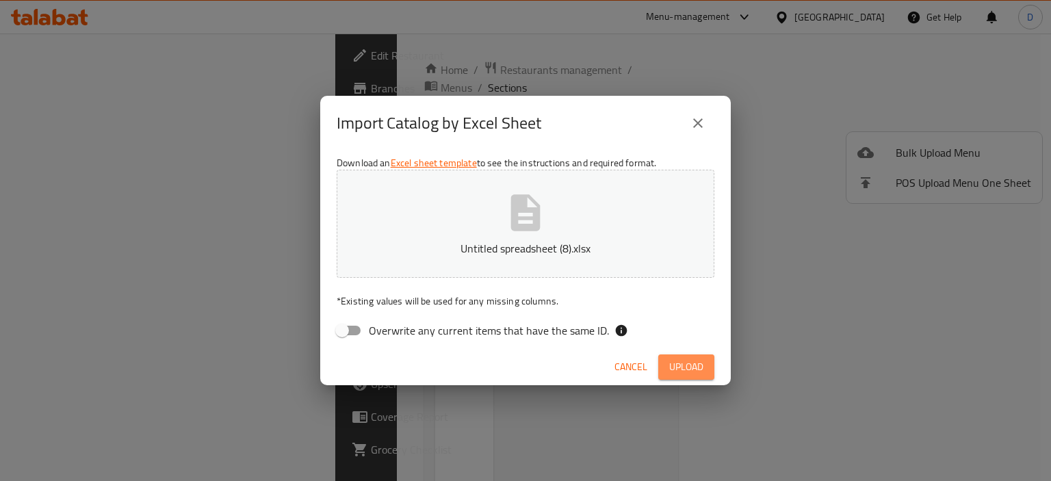
click at [677, 355] on button "Upload" at bounding box center [686, 366] width 56 height 25
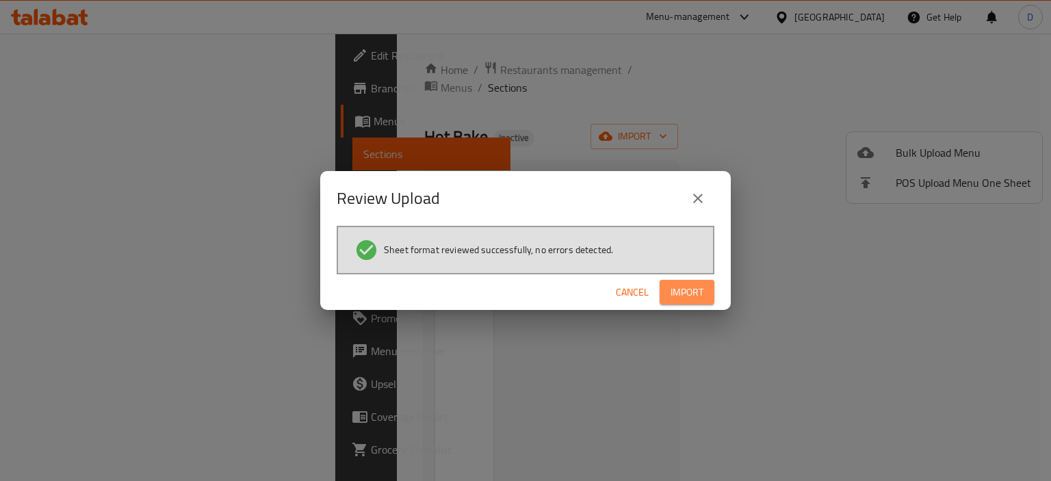
click at [690, 296] on span "Import" at bounding box center [686, 292] width 33 height 17
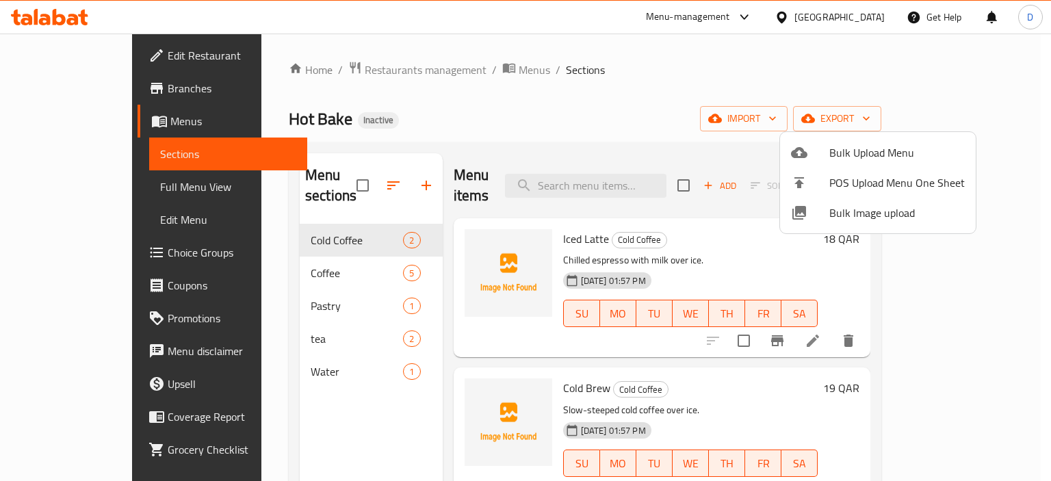
click at [63, 183] on div at bounding box center [525, 240] width 1051 height 481
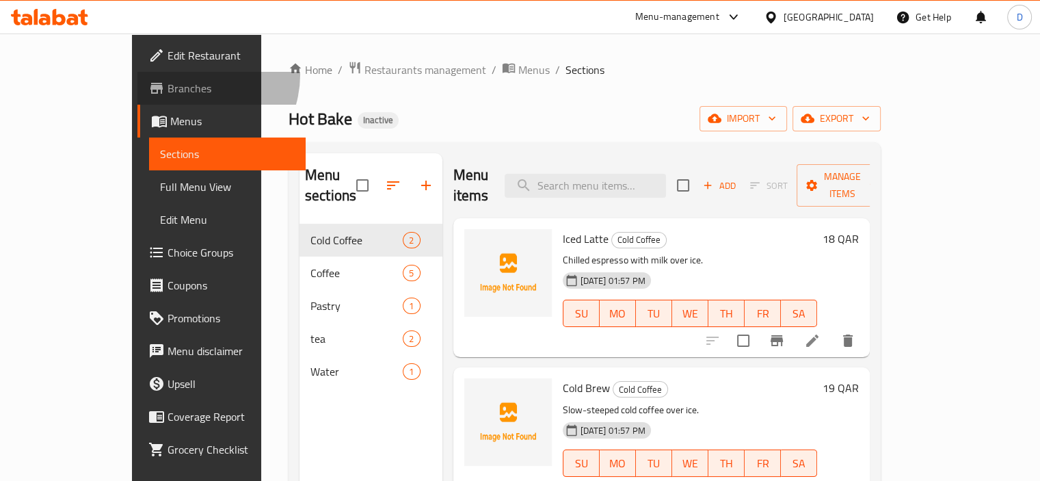
click at [137, 75] on link "Branches" at bounding box center [221, 88] width 168 height 33
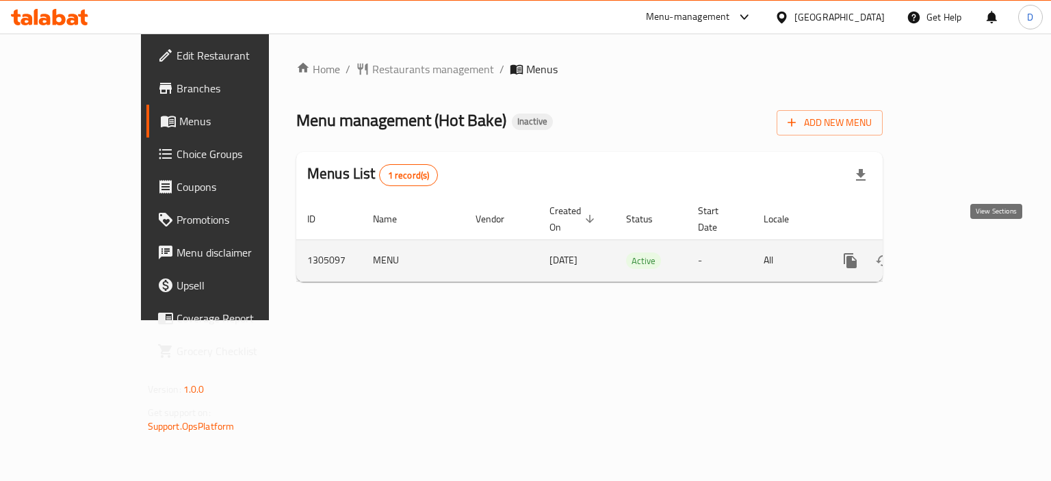
click at [957, 252] on icon "enhanced table" at bounding box center [949, 260] width 16 height 16
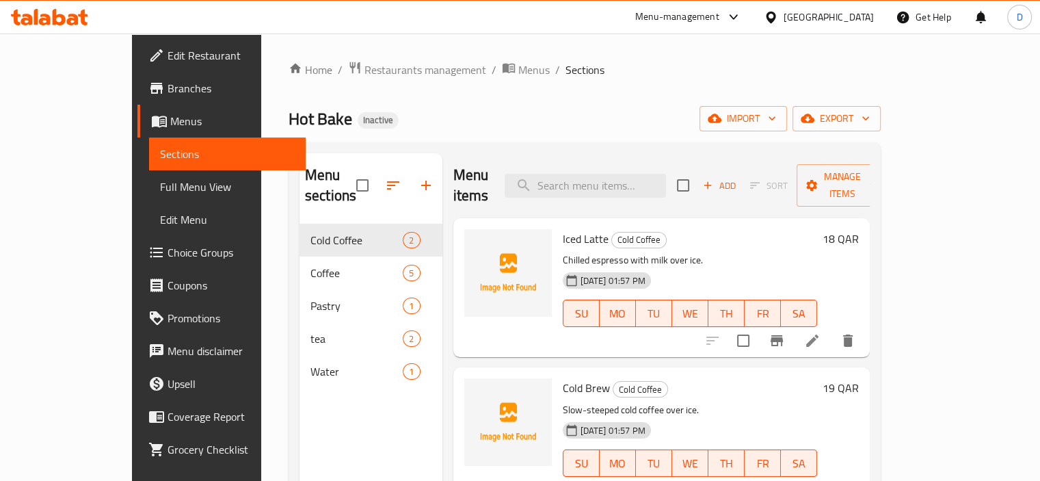
click at [160, 179] on span "Full Menu View" at bounding box center [227, 187] width 135 height 16
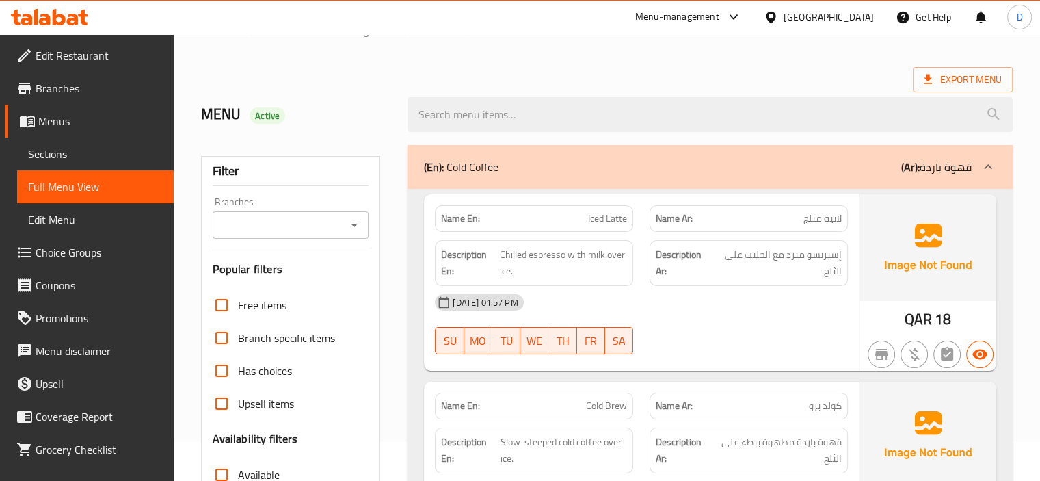
scroll to position [249, 0]
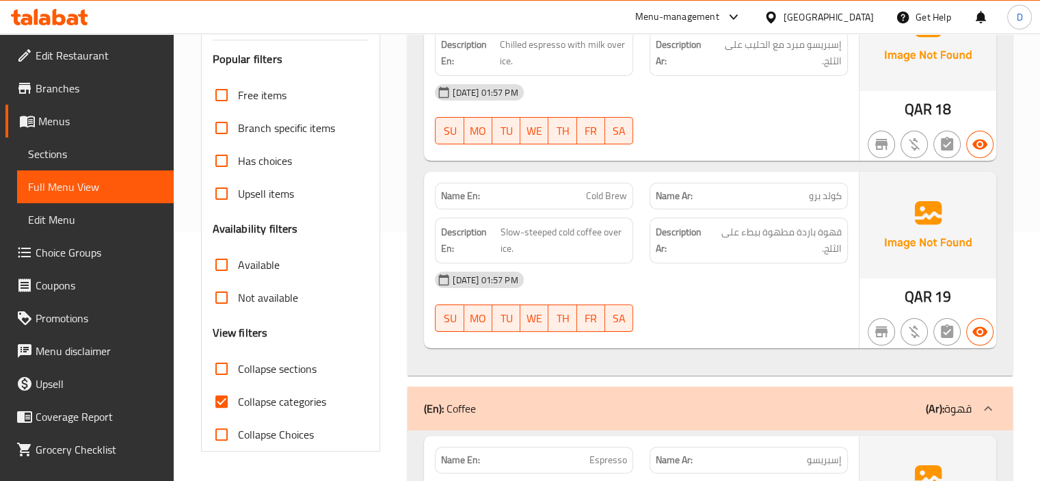
click at [224, 413] on input "Collapse categories" at bounding box center [221, 401] width 33 height 33
checkbox input "false"
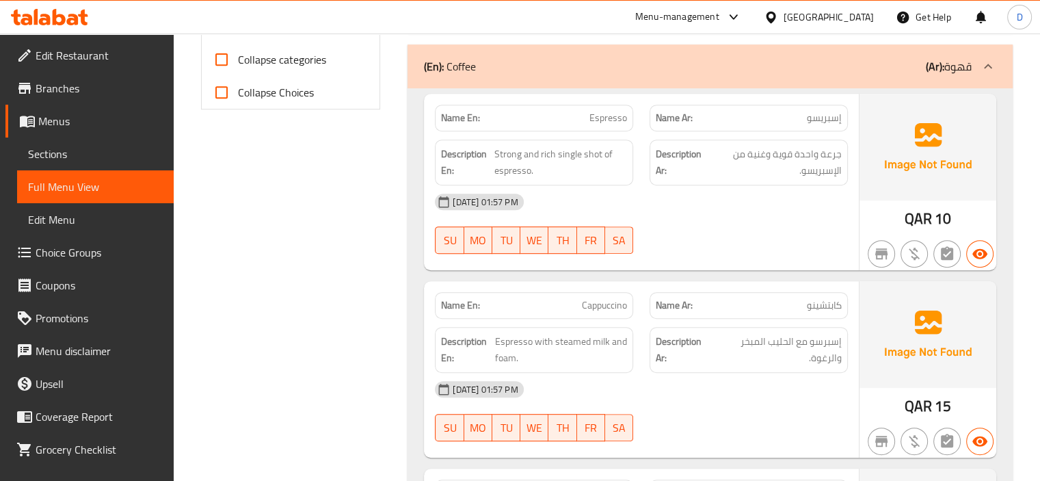
scroll to position [591, 0]
copy span "Espresso"
click at [68, 160] on span "Sections" at bounding box center [95, 154] width 135 height 16
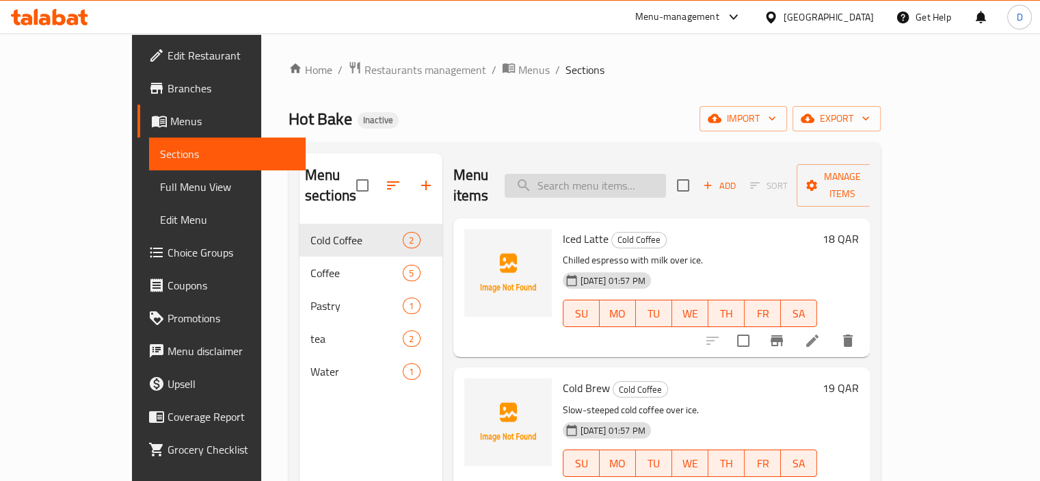
click at [647, 174] on input "search" at bounding box center [585, 186] width 161 height 24
paste input "Espresso"
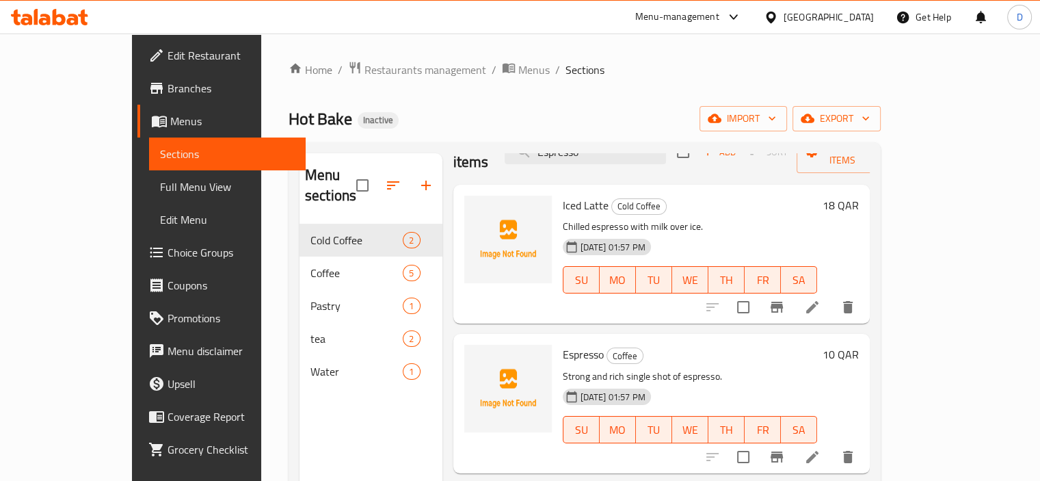
scroll to position [40, 0]
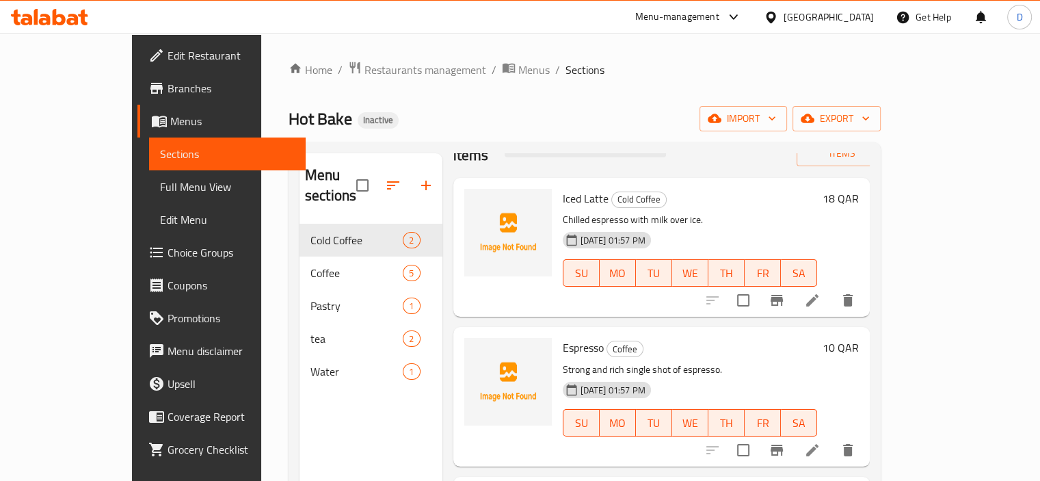
type input "Espresso"
click at [821, 442] on icon at bounding box center [812, 450] width 16 height 16
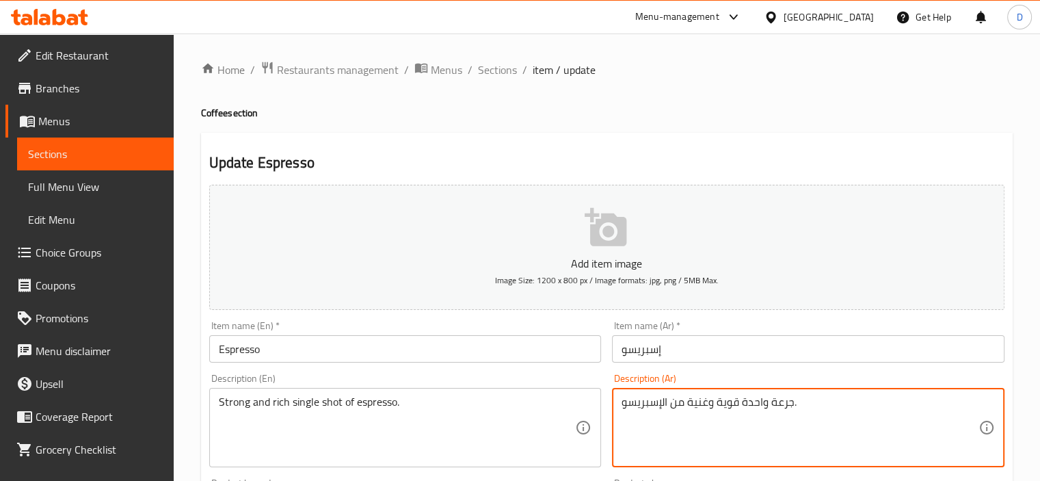
click at [748, 402] on textarea "جرعة واحدة قوية وغنية من الإسبريسو." at bounding box center [800, 427] width 357 height 65
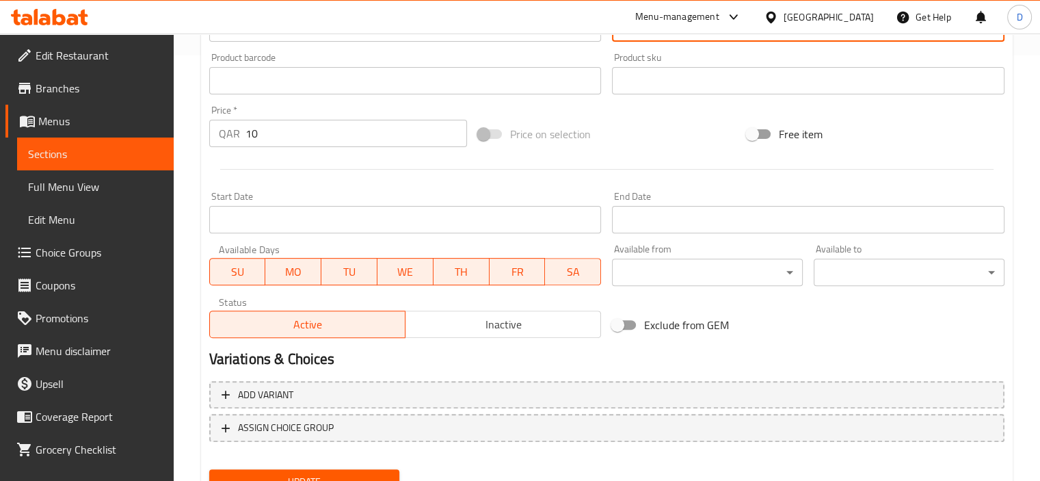
scroll to position [485, 0]
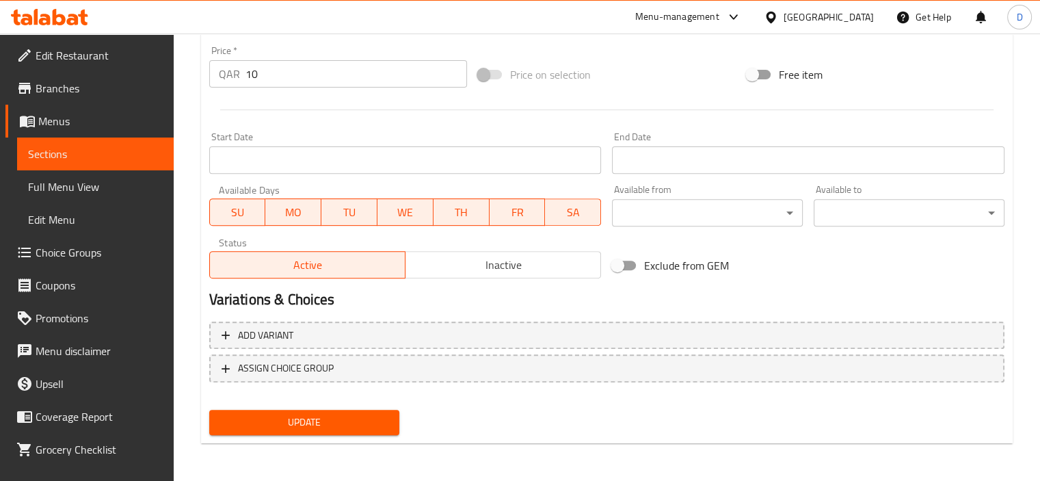
type textarea "جرعة سنجل قوية وغنية من الإسبريسو."
click at [304, 419] on span "Update" at bounding box center [304, 422] width 169 height 17
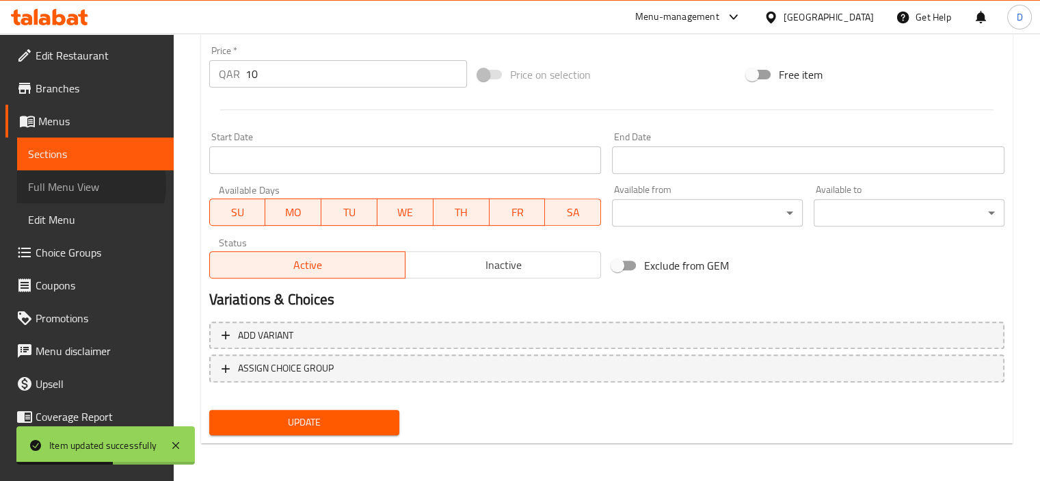
click at [77, 185] on span "Full Menu View" at bounding box center [95, 187] width 135 height 16
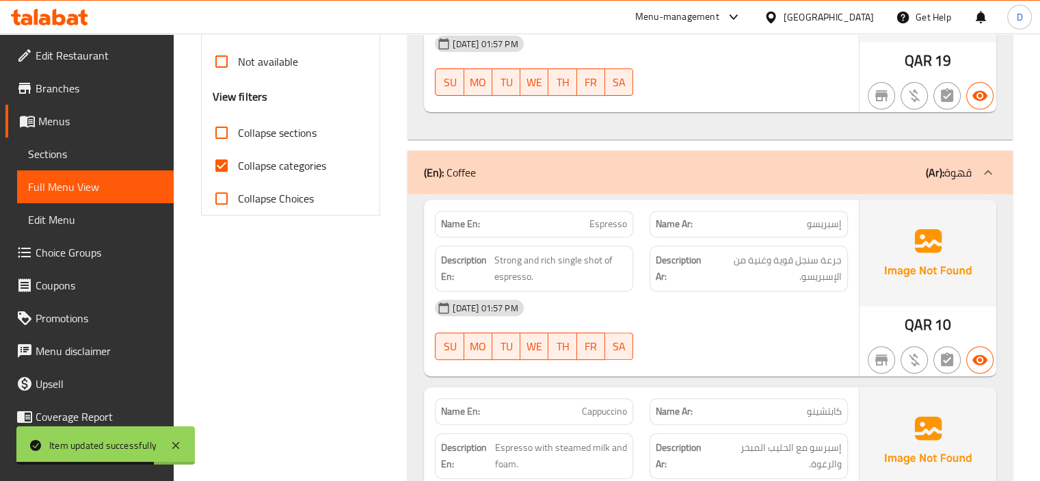
click at [238, 161] on span "Collapse categories" at bounding box center [282, 165] width 88 height 16
click at [238, 161] on input "Collapse categories" at bounding box center [221, 165] width 33 height 33
checkbox input "false"
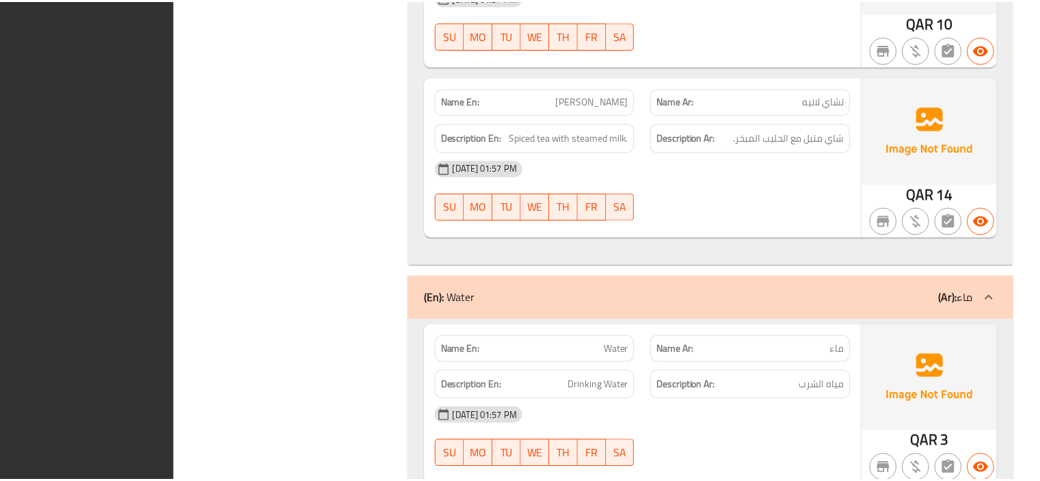
scroll to position [2111, 0]
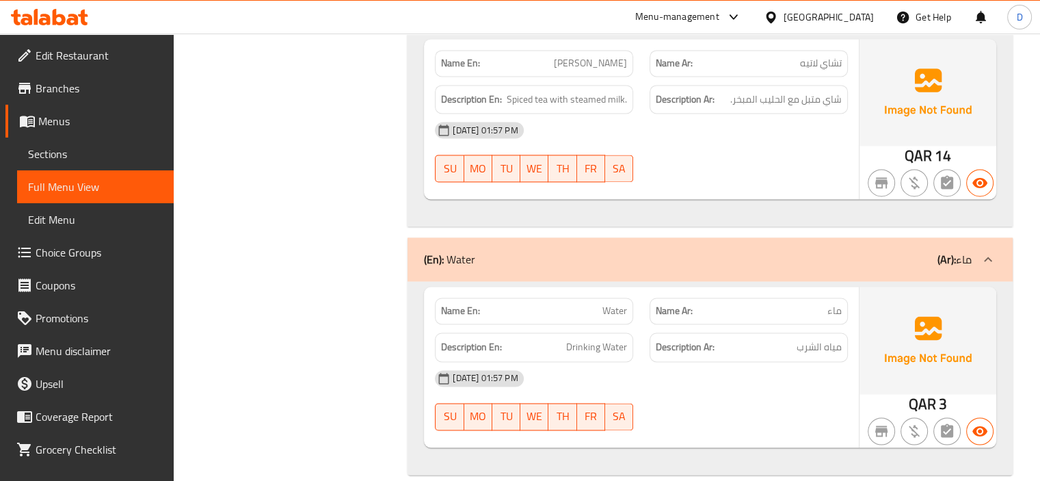
click at [91, 84] on span "Branches" at bounding box center [99, 88] width 127 height 16
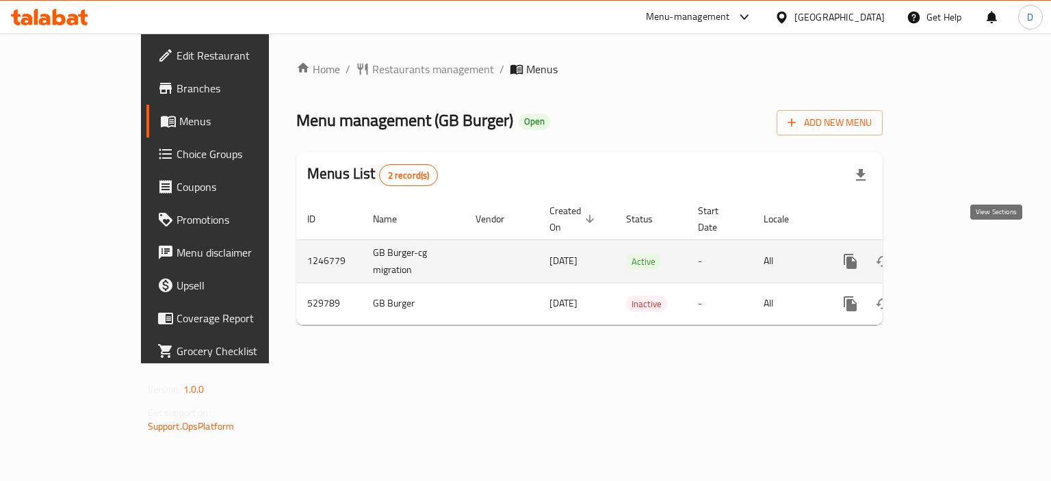
click at [957, 253] on icon "enhanced table" at bounding box center [949, 261] width 16 height 16
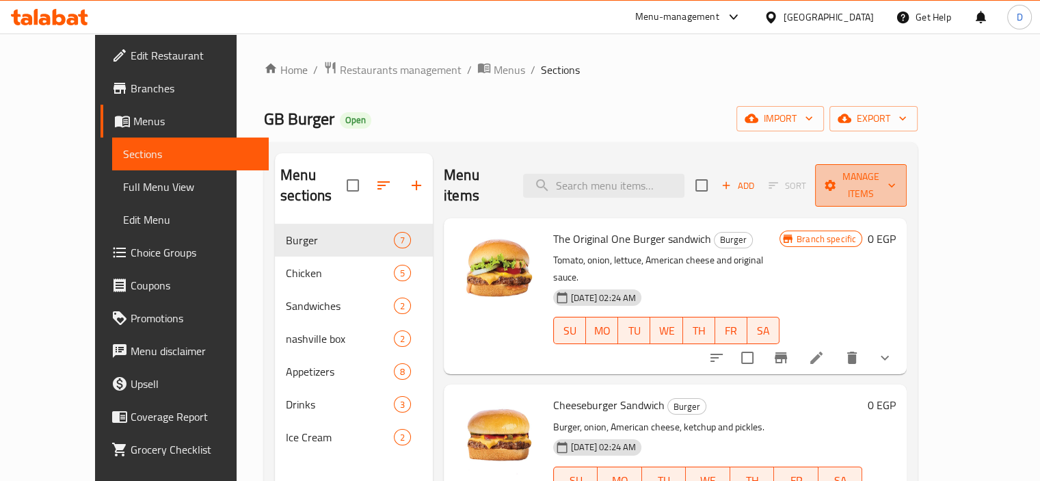
click at [896, 179] on span "Manage items" at bounding box center [861, 185] width 70 height 34
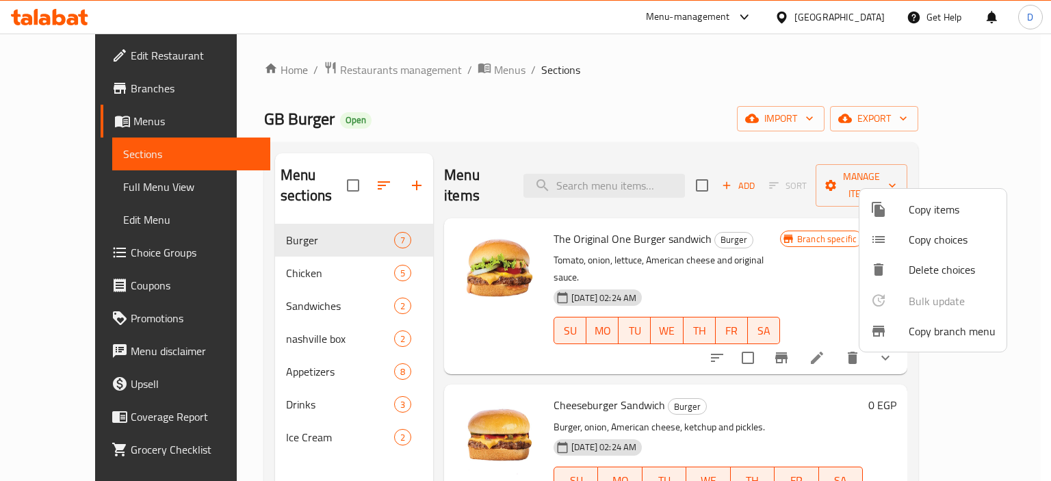
click at [905, 323] on div at bounding box center [889, 331] width 38 height 16
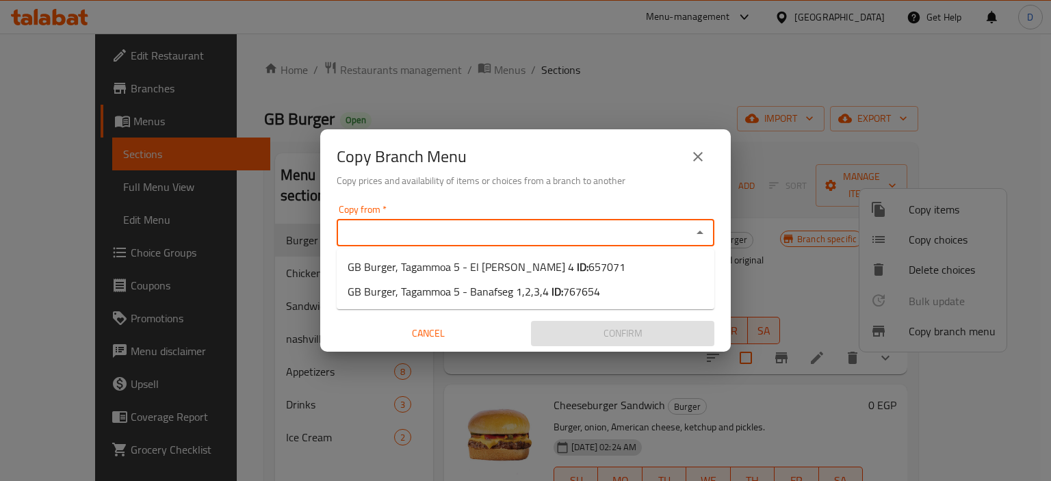
click at [431, 231] on input "Copy from   *" at bounding box center [514, 232] width 347 height 19
click at [446, 265] on span "GB Burger, Tagammoa 5 - El Narges 4 ID: 657071" at bounding box center [487, 267] width 278 height 16
type input "GB Burger, Tagammoa 5 - El Narges 4"
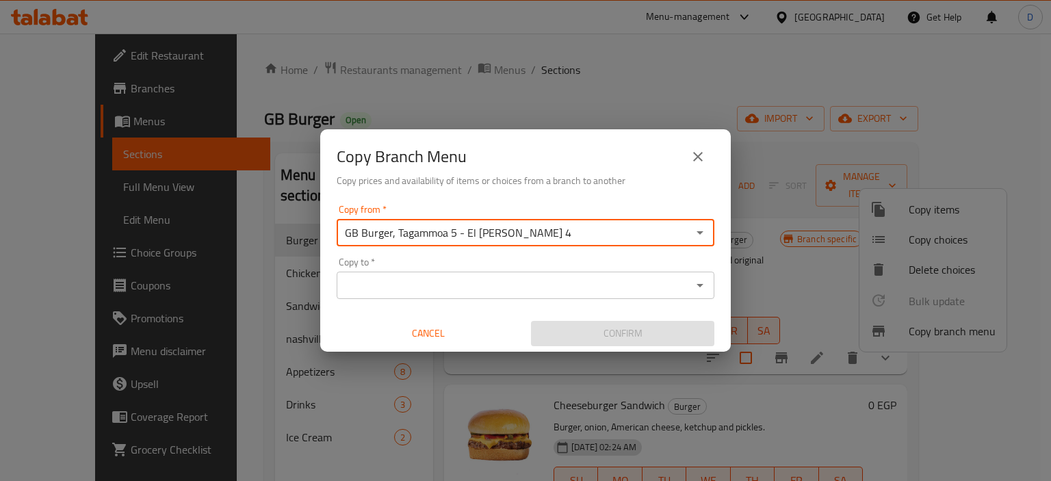
click at [450, 287] on input "Copy to   *" at bounding box center [514, 285] width 347 height 19
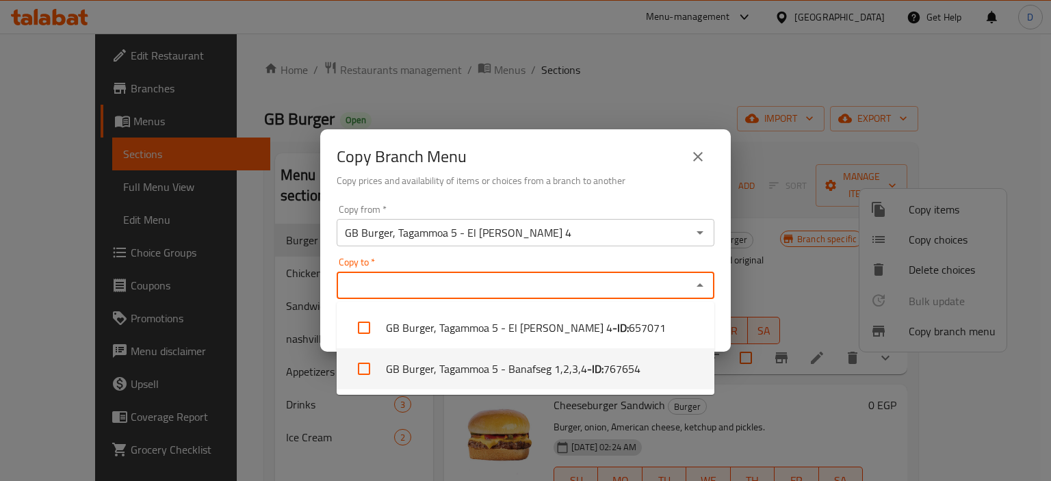
click at [474, 360] on li "GB Burger, Tagammoa 5 - Banafseg 1,2,3,4 - ID: 767654" at bounding box center [526, 368] width 378 height 41
checkbox input "true"
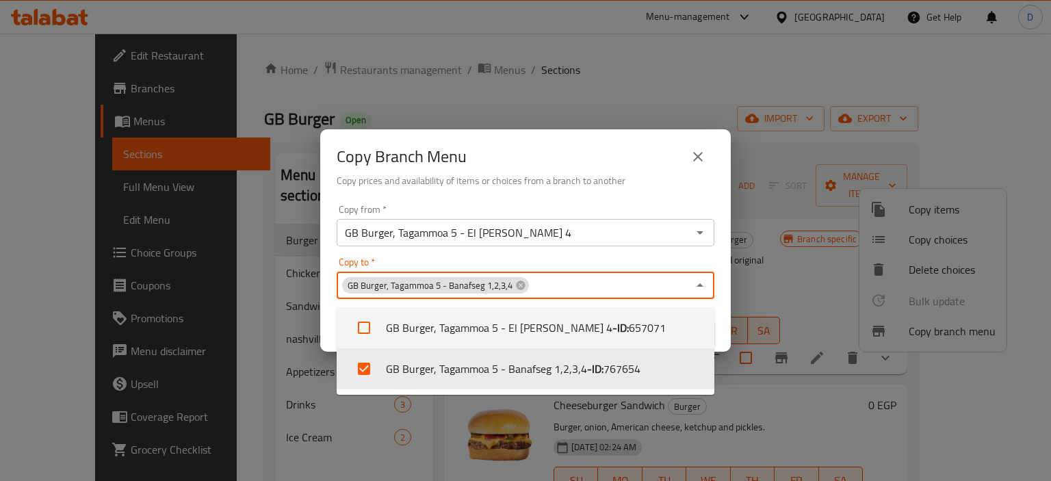
click at [625, 253] on div "Copy from   * GB Burger, Tagammoa 5 - El Narges 4 Copy from * Copy to   * GB Bu…" at bounding box center [525, 275] width 410 height 153
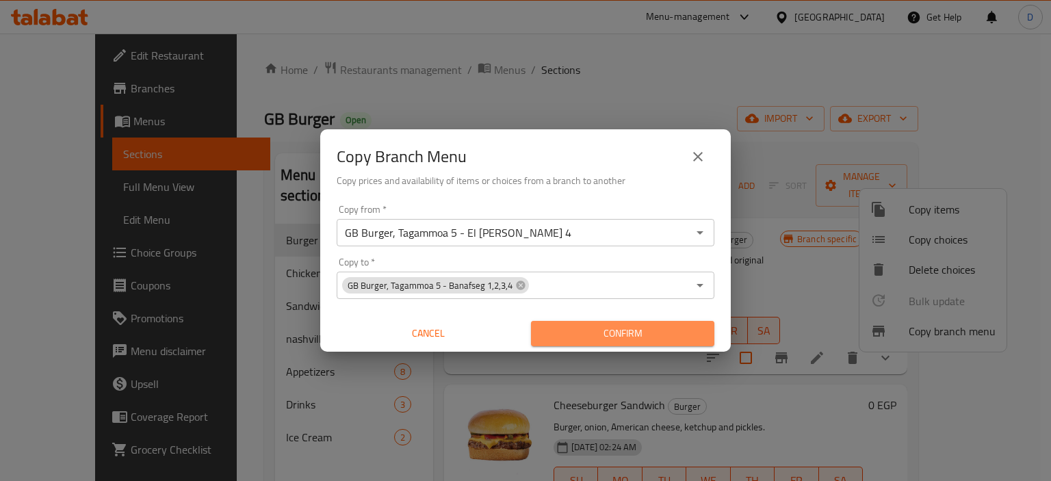
click at [623, 332] on span "Confirm" at bounding box center [622, 333] width 161 height 17
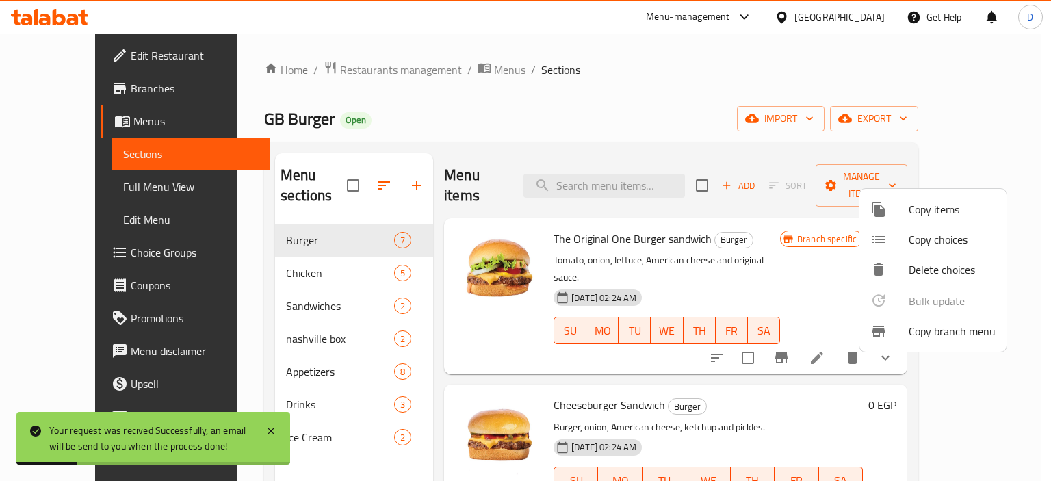
click at [33, 80] on div at bounding box center [525, 240] width 1051 height 481
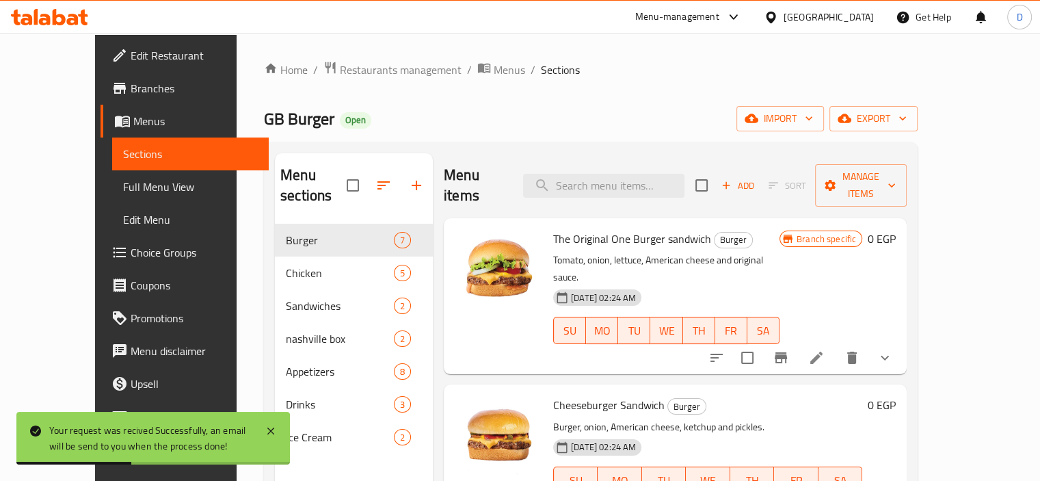
click at [131, 83] on span "Branches" at bounding box center [194, 88] width 127 height 16
